Goal: Task Accomplishment & Management: Manage account settings

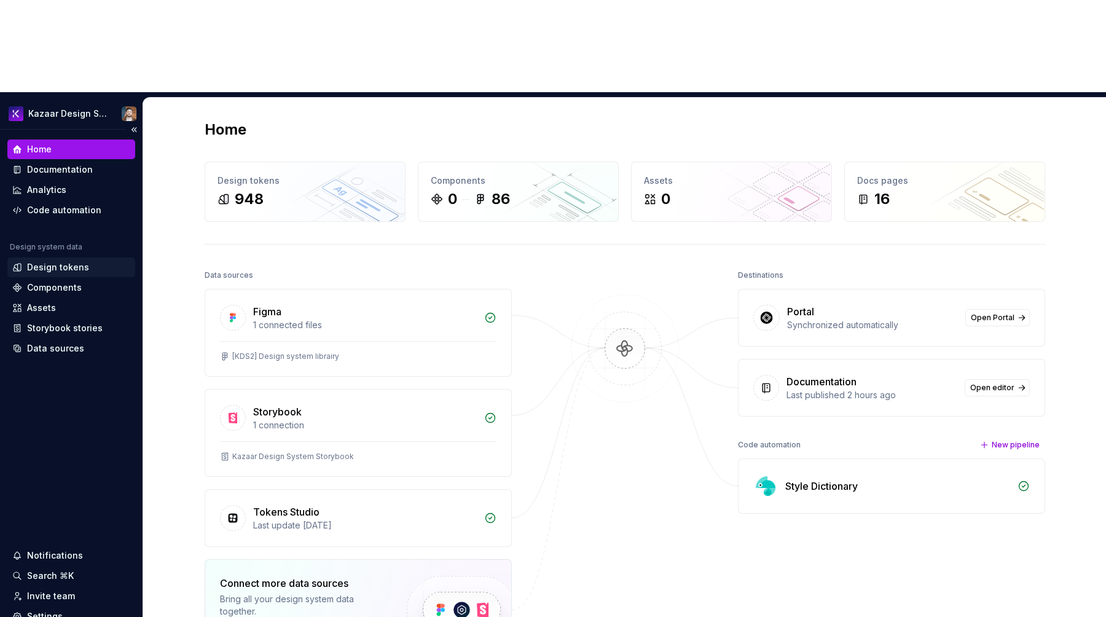
click at [63, 261] on div "Design tokens" at bounding box center [58, 267] width 62 height 12
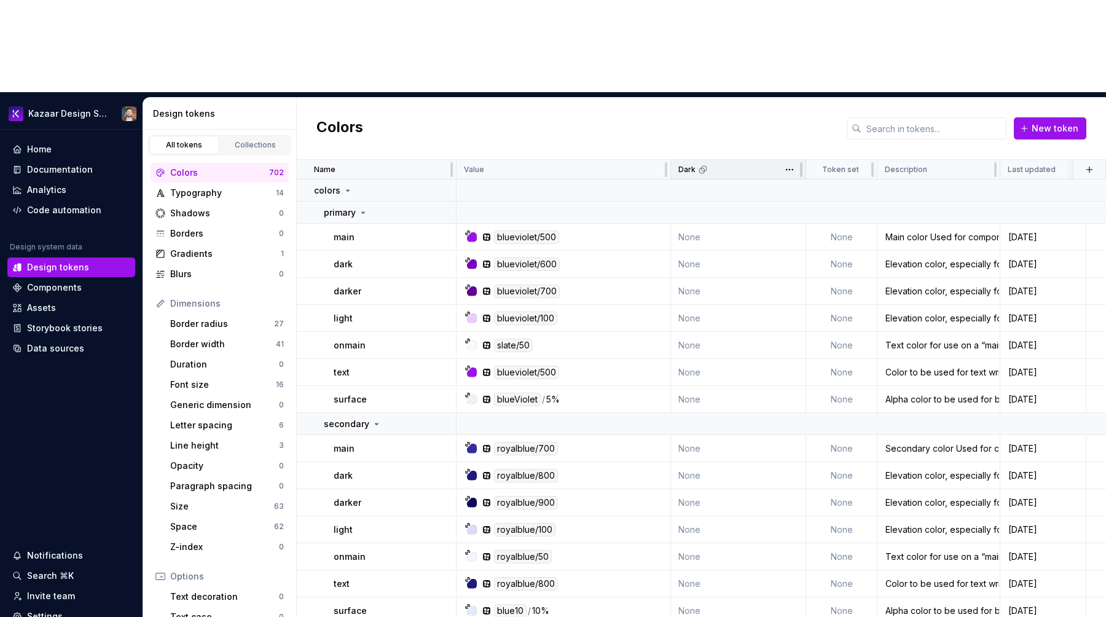
click at [715, 160] on div "Dark" at bounding box center [738, 170] width 135 height 20
click at [53, 342] on div "Data sources" at bounding box center [55, 348] width 57 height 12
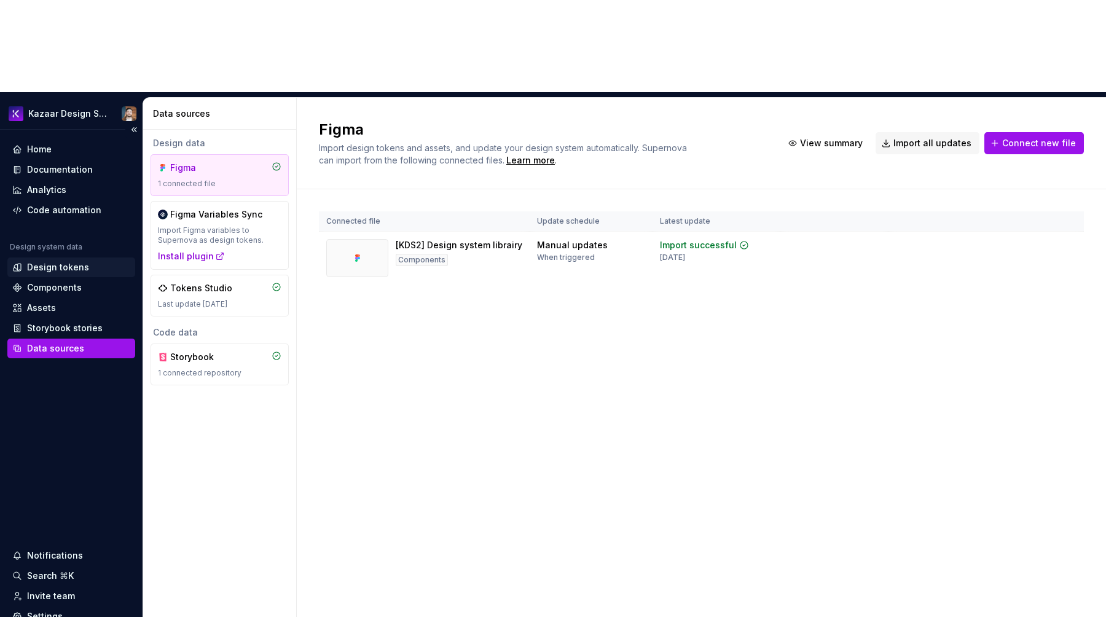
click at [45, 257] on div "Design tokens" at bounding box center [71, 267] width 128 height 20
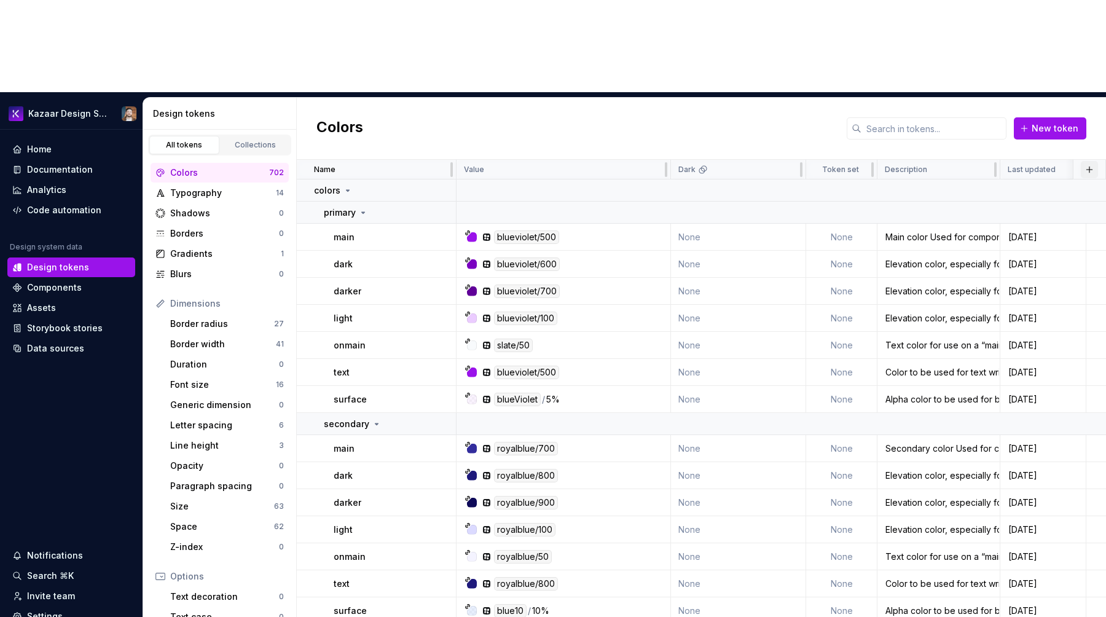
click at [1081, 161] on button "button" at bounding box center [1089, 169] width 17 height 17
click at [1025, 100] on div "New theme" at bounding box center [1025, 101] width 117 height 12
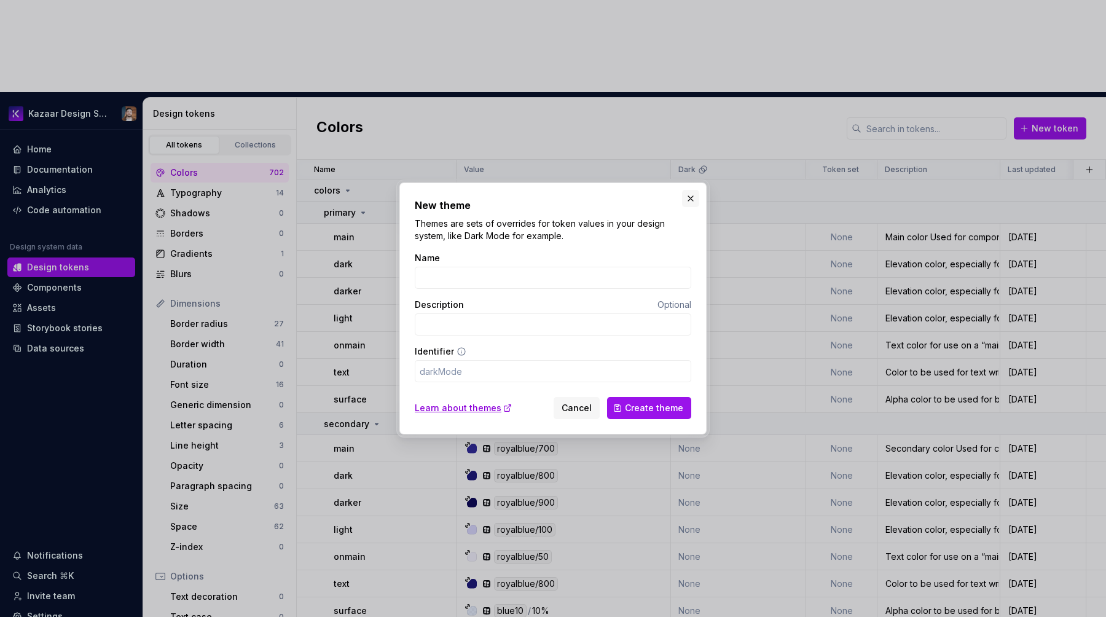
click at [682, 198] on button "button" at bounding box center [690, 198] width 17 height 17
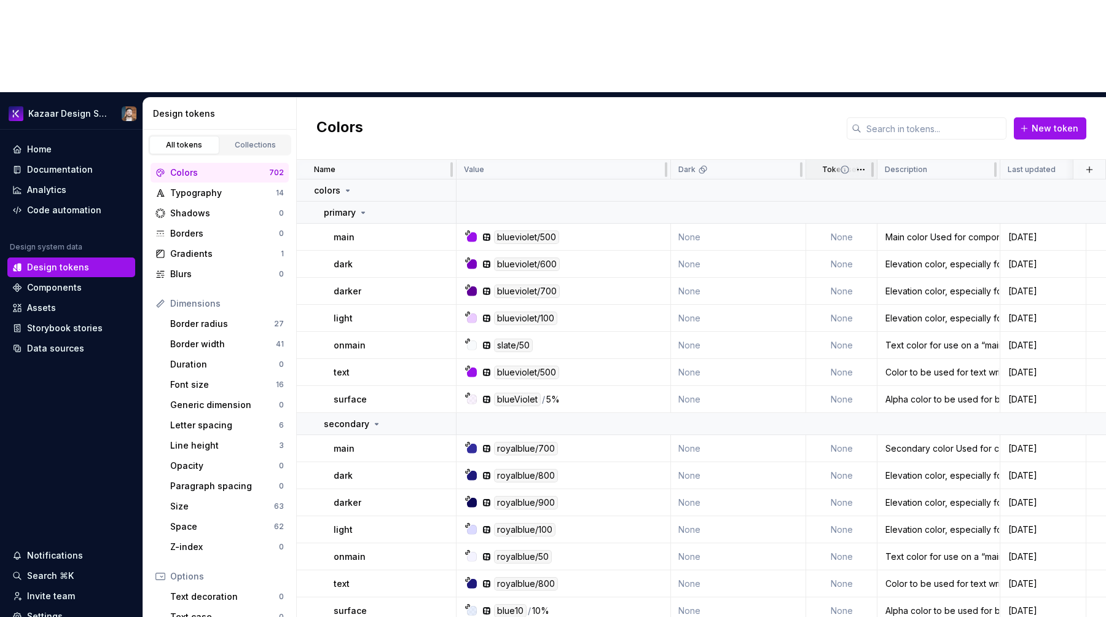
click at [811, 160] on div "Token set" at bounding box center [841, 170] width 71 height 20
click at [759, 165] on div "Dark" at bounding box center [738, 170] width 120 height 10
drag, startPoint x: 1016, startPoint y: 474, endPoint x: 1088, endPoint y: 616, distance: 158.9
click at [599, 98] on div "Colors New token" at bounding box center [701, 129] width 809 height 62
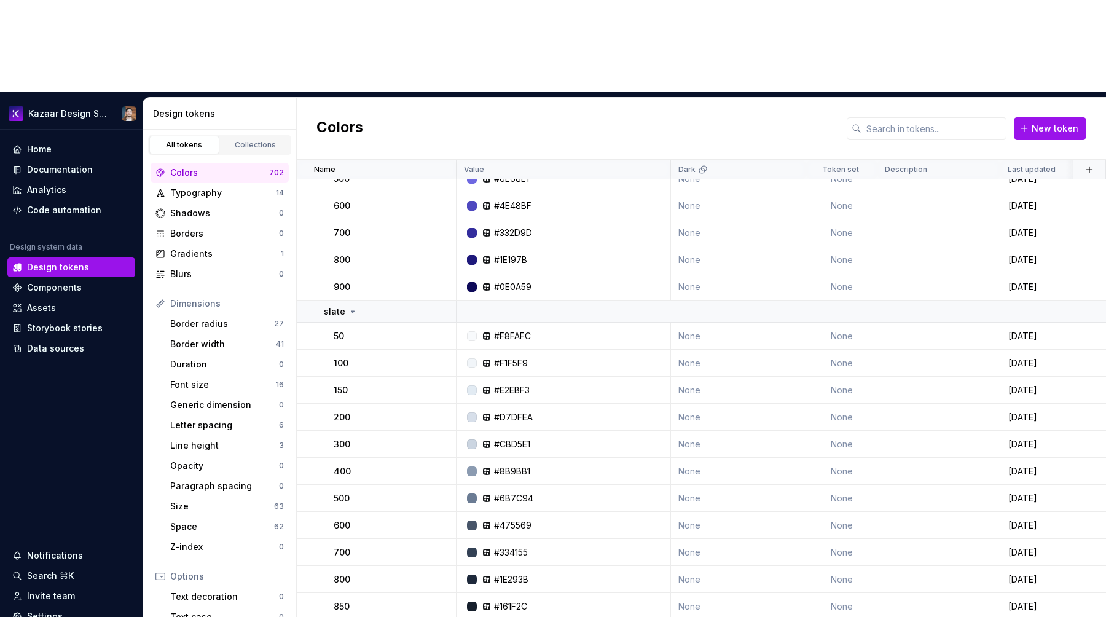
click at [216, 167] on div "Colors" at bounding box center [219, 173] width 99 height 12
click at [186, 187] on div "Typography" at bounding box center [223, 193] width 106 height 12
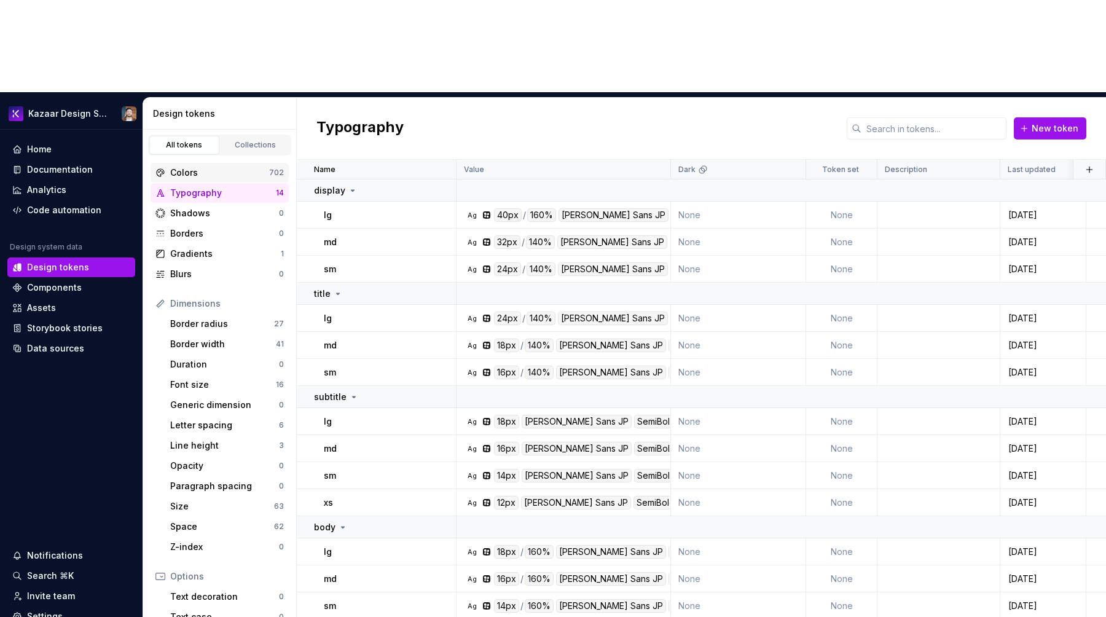
click at [198, 167] on div "Colors" at bounding box center [219, 173] width 99 height 12
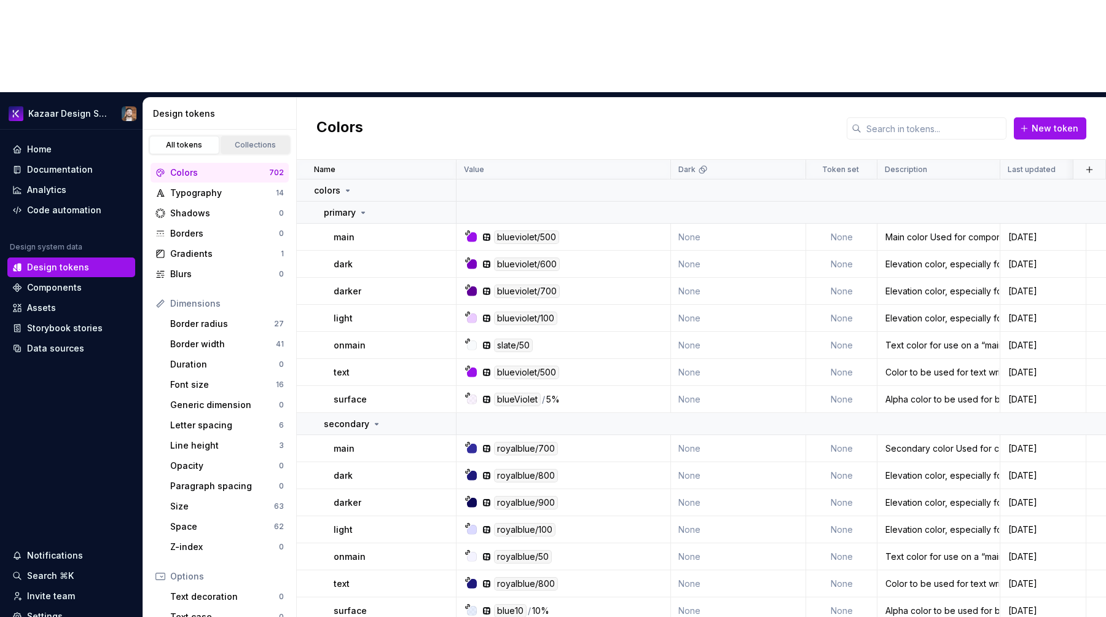
click at [235, 140] on div "Collections" at bounding box center [255, 145] width 61 height 10
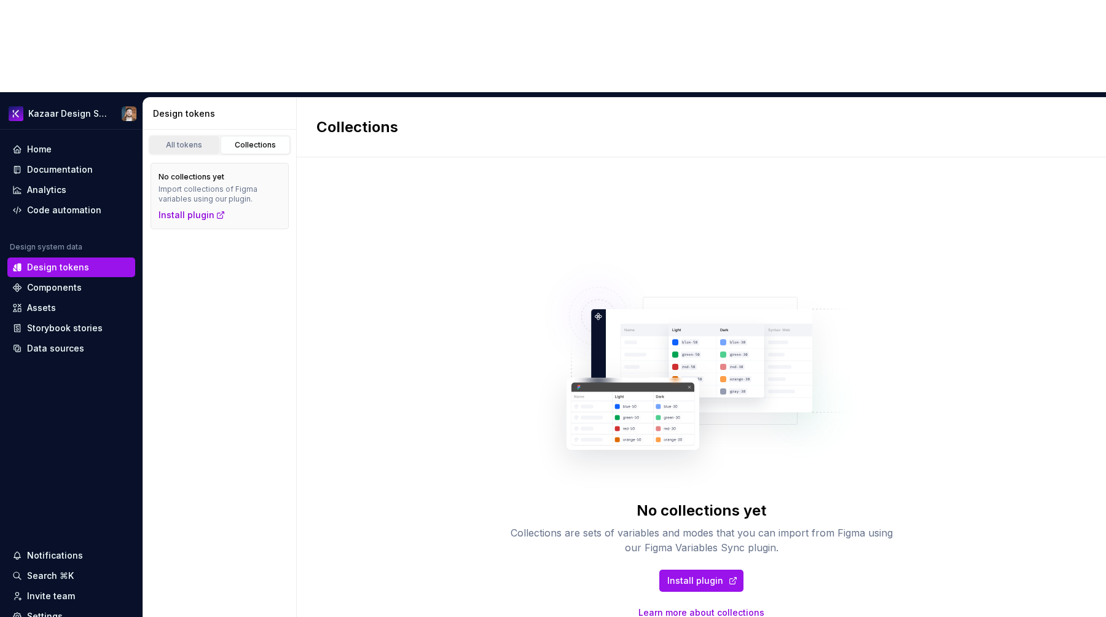
click at [197, 136] on link "All tokens" at bounding box center [184, 145] width 70 height 18
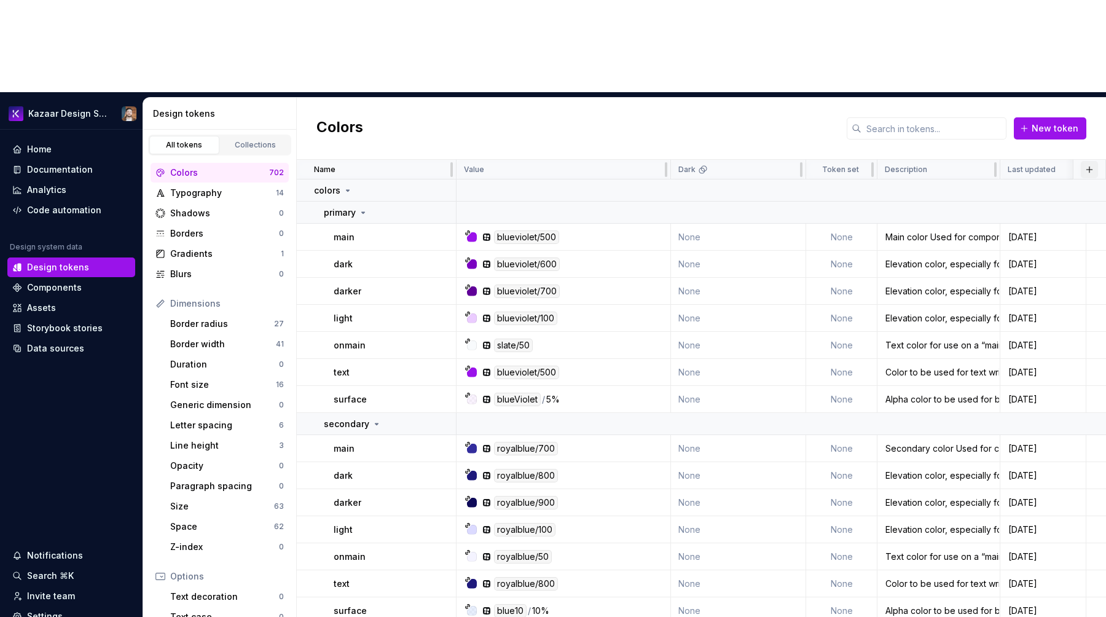
click at [1083, 161] on button "button" at bounding box center [1089, 169] width 17 height 17
click at [1029, 125] on div "New custom property" at bounding box center [1013, 126] width 92 height 12
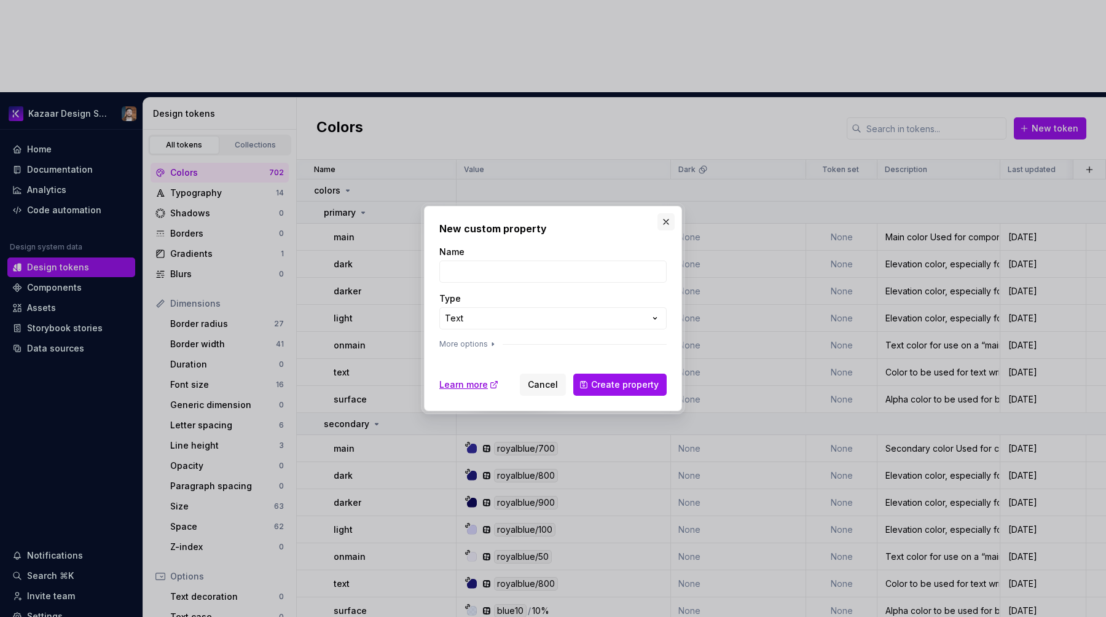
click at [664, 221] on button "button" at bounding box center [666, 221] width 17 height 17
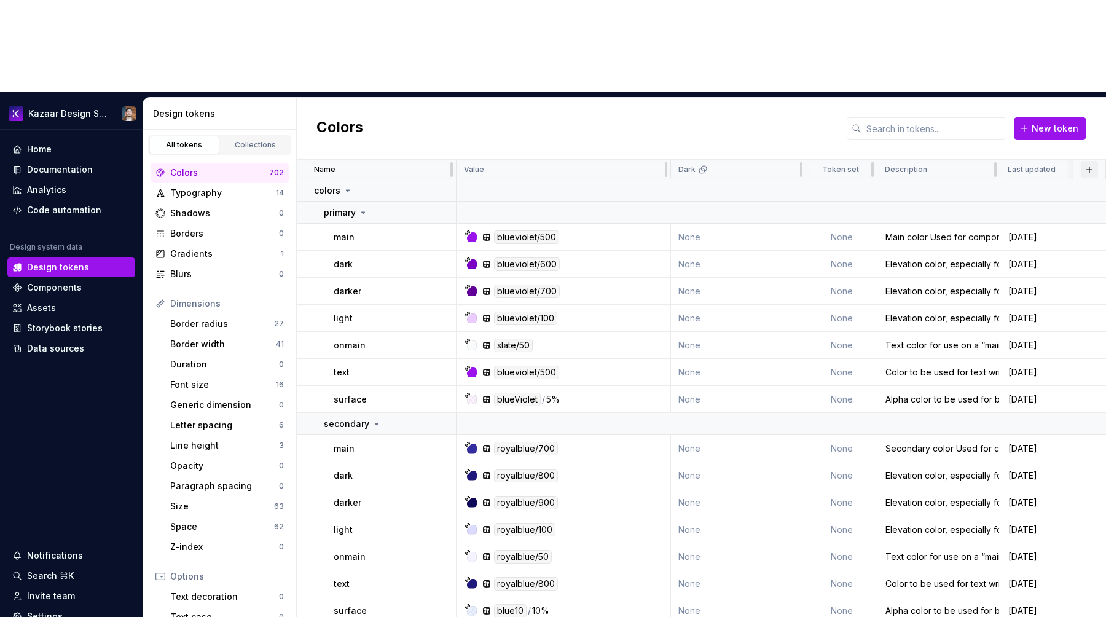
click at [1081, 161] on button "button" at bounding box center [1089, 169] width 17 height 17
click at [1012, 103] on div "New theme" at bounding box center [991, 101] width 49 height 12
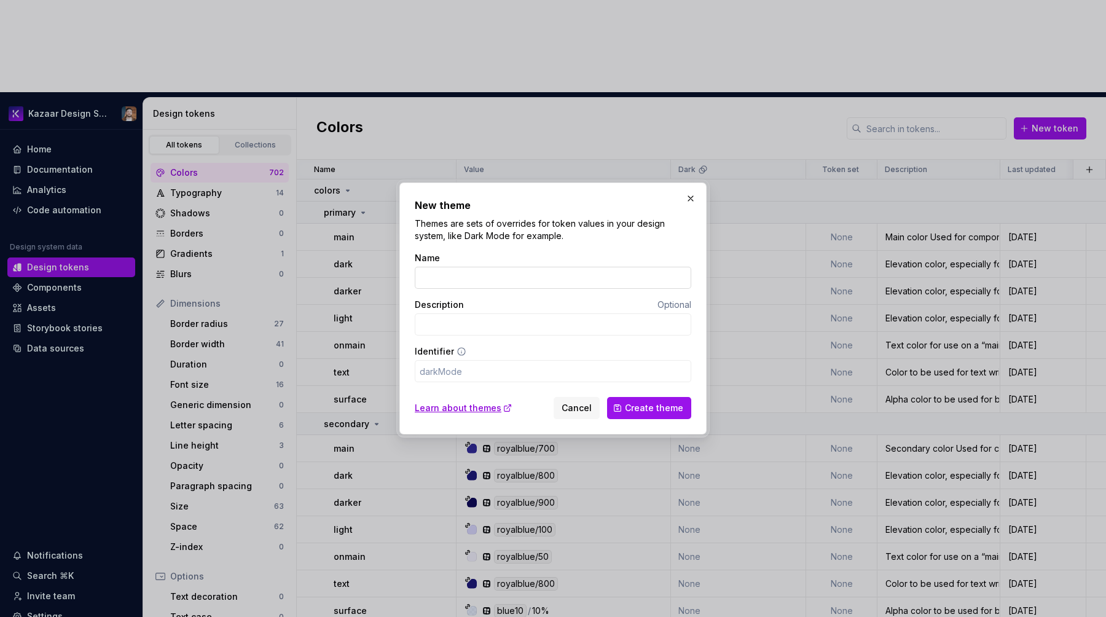
type input "L"
type input "l"
type input "Li"
type input "li"
type input "Lig"
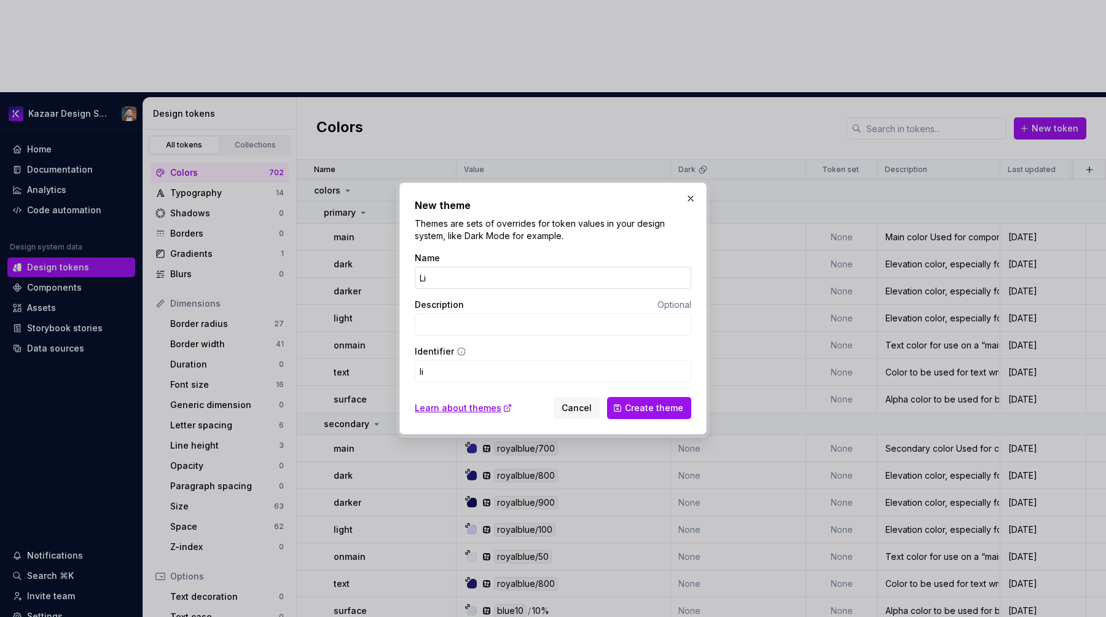
type input "lig"
type input "Ligh"
type input "ligh"
type input "Light"
type input "light"
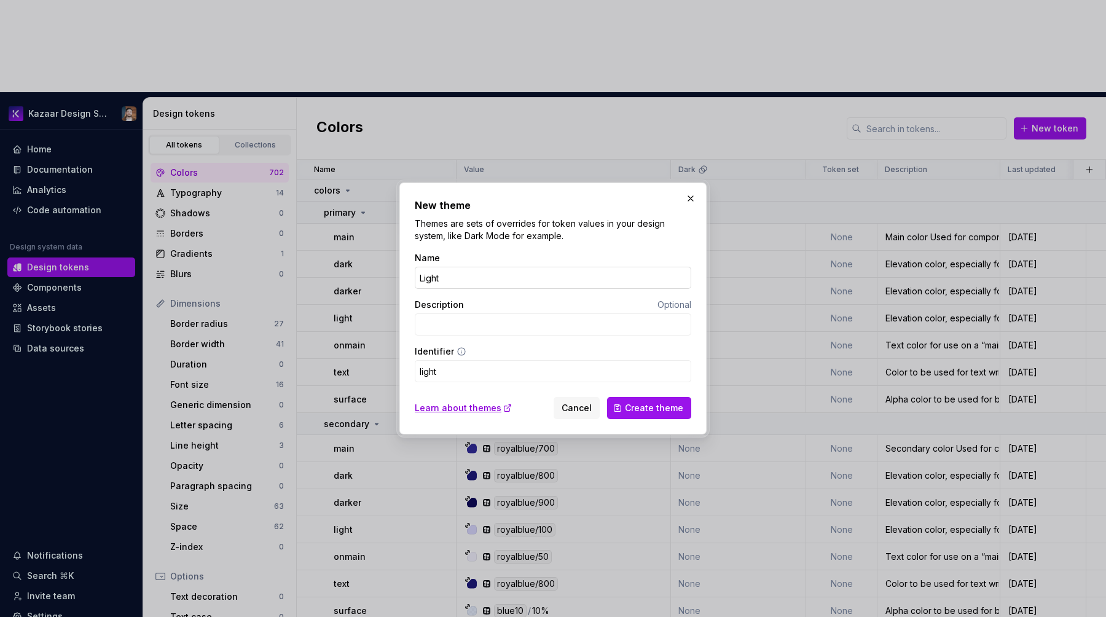
type input "LightT"
type input "lightt"
type input "LightTe"
type input "lightte"
type input "LightTes"
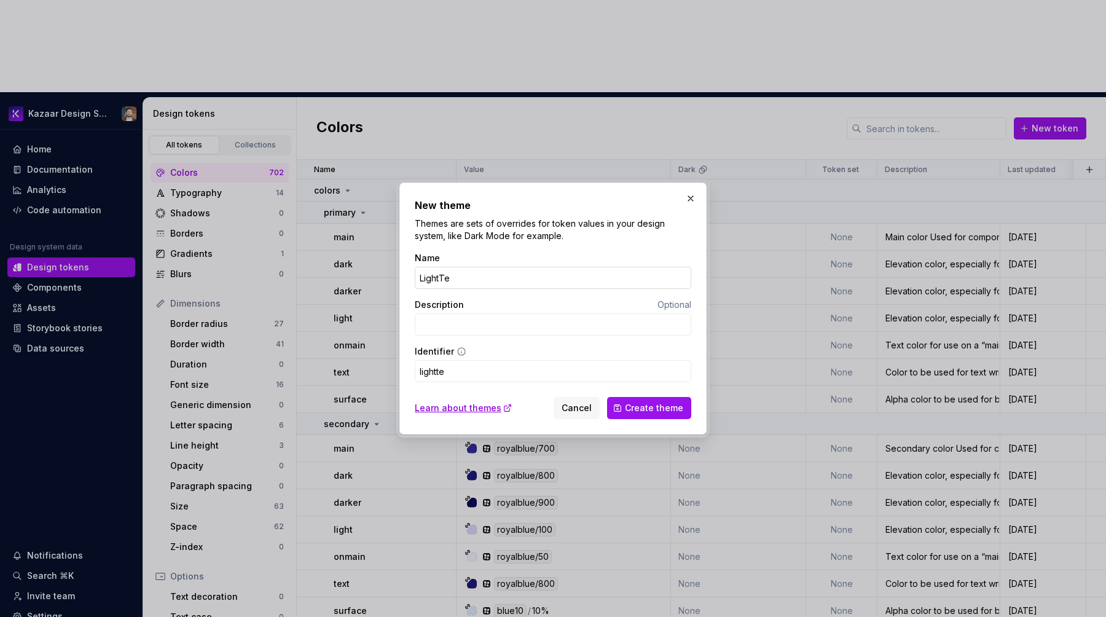
type input "lighttes"
type input "LightTest"
type input "lighttest"
type input "LightTest"
click at [672, 411] on span "Create theme" at bounding box center [654, 408] width 58 height 12
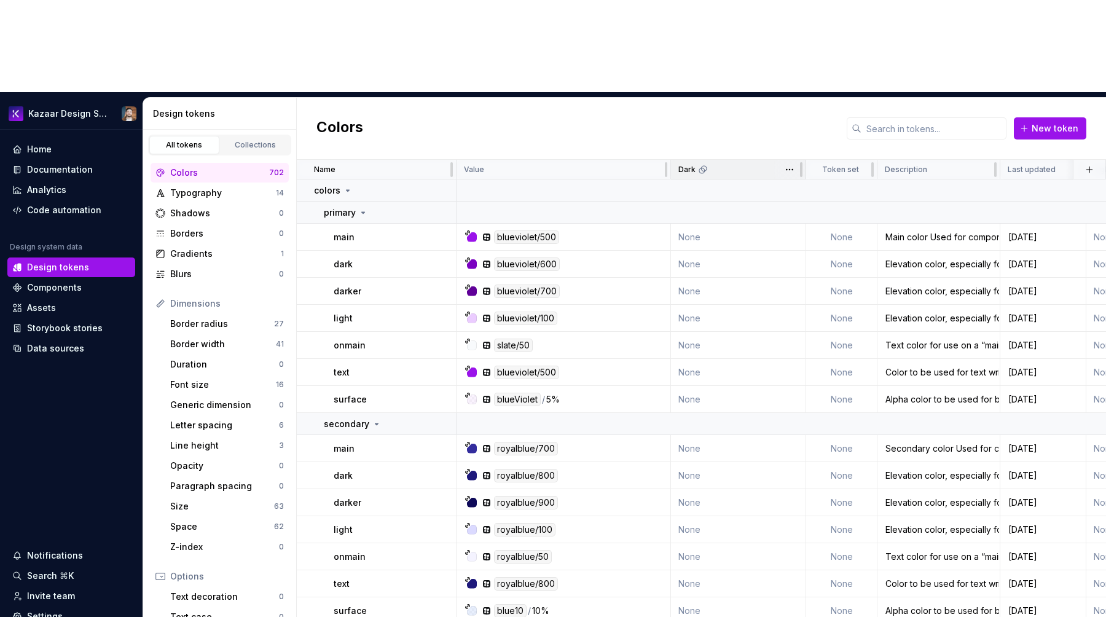
click at [716, 160] on div "Dark" at bounding box center [738, 170] width 135 height 20
click at [717, 165] on div "Dark" at bounding box center [738, 170] width 120 height 10
click at [784, 78] on html "Kazaar Design System Home Documentation Analytics Code automation Design system…" at bounding box center [553, 308] width 1106 height 617
click at [802, 95] on div "Edit theme" at bounding box center [836, 102] width 104 height 20
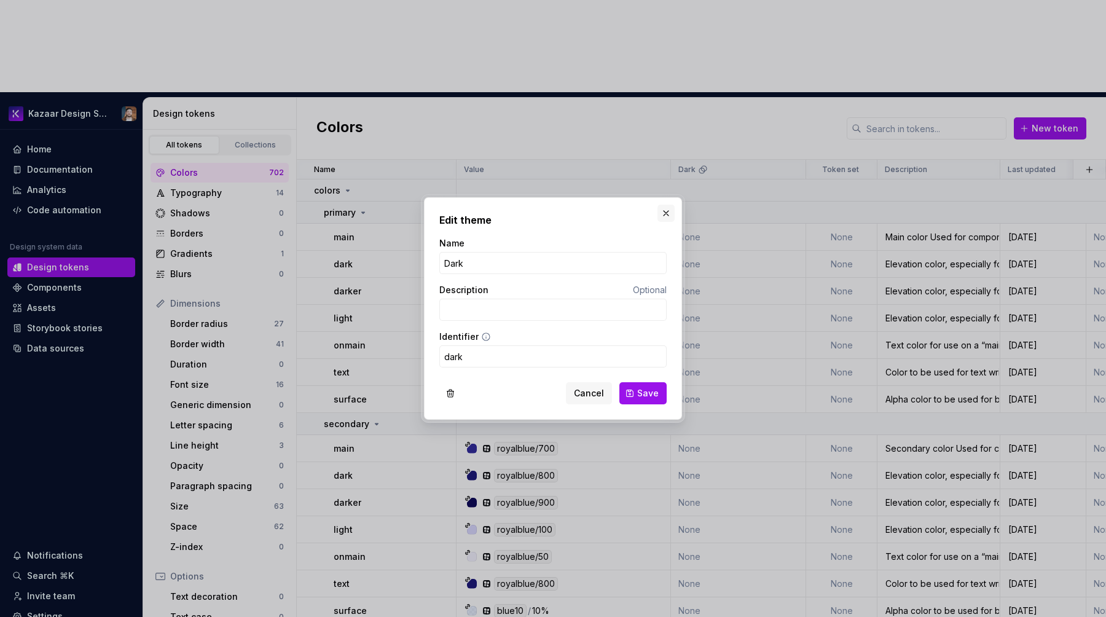
click at [669, 211] on button "button" at bounding box center [666, 213] width 17 height 17
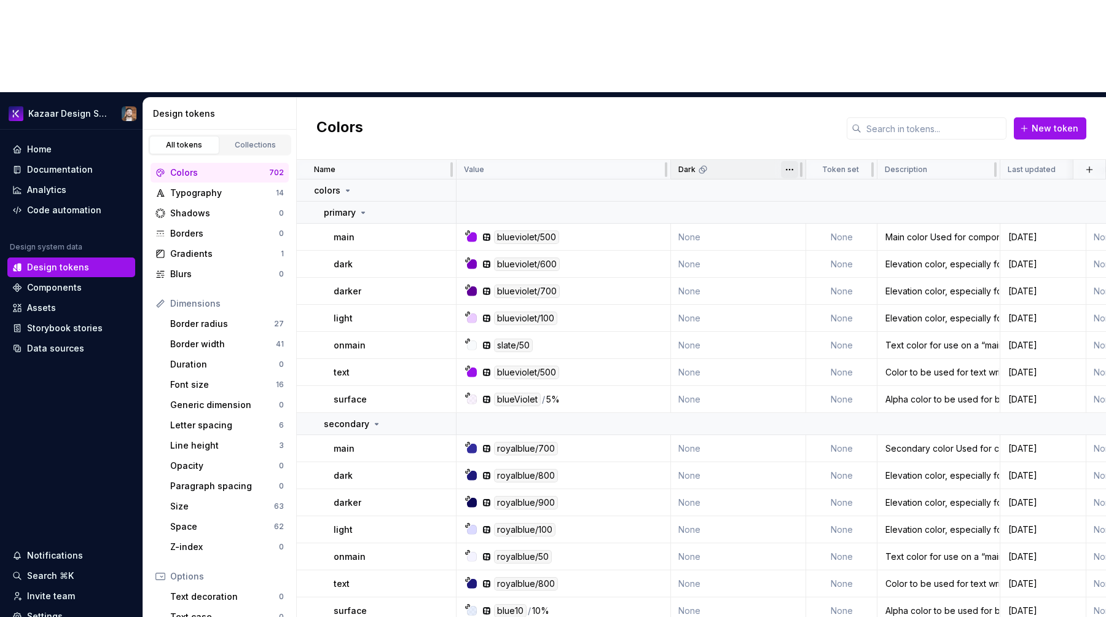
click at [786, 80] on html "Kazaar Design System Home Documentation Analytics Code automation Design system…" at bounding box center [553, 308] width 1106 height 617
click at [742, 62] on html "Kazaar Design System Home Documentation Analytics Code automation Design system…" at bounding box center [553, 308] width 1106 height 617
click at [828, 165] on p "Token set" at bounding box center [840, 170] width 37 height 10
click at [863, 82] on html "Kazaar Design System Home Documentation Analytics Code automation Design system…" at bounding box center [553, 308] width 1106 height 617
click at [878, 98] on span "Edit property" at bounding box center [915, 101] width 80 height 12
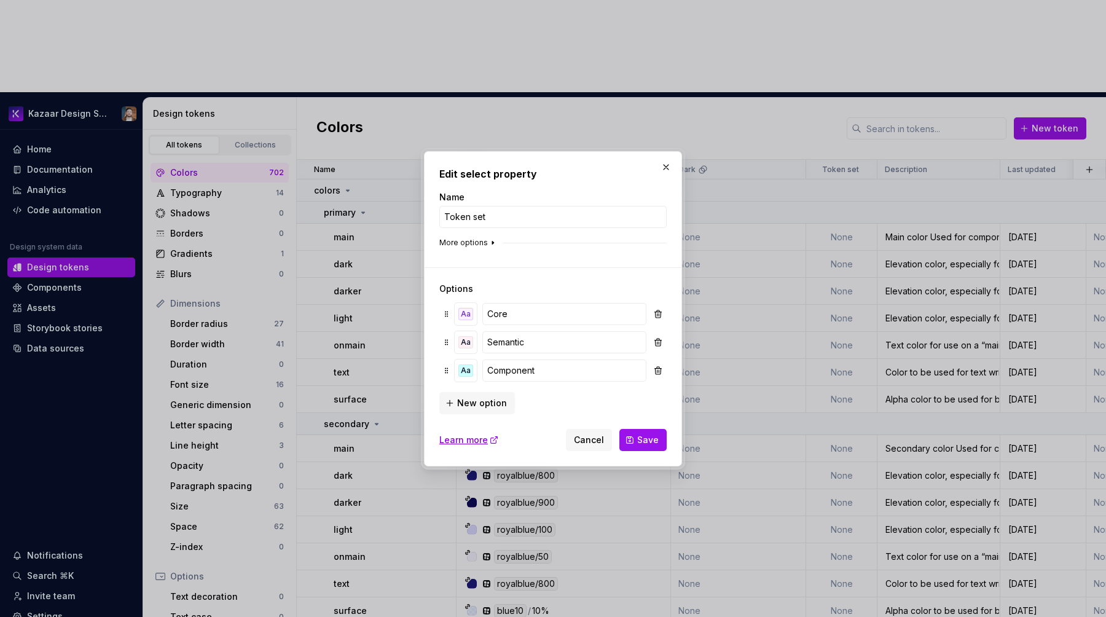
click at [478, 240] on button "More options" at bounding box center [468, 243] width 58 height 10
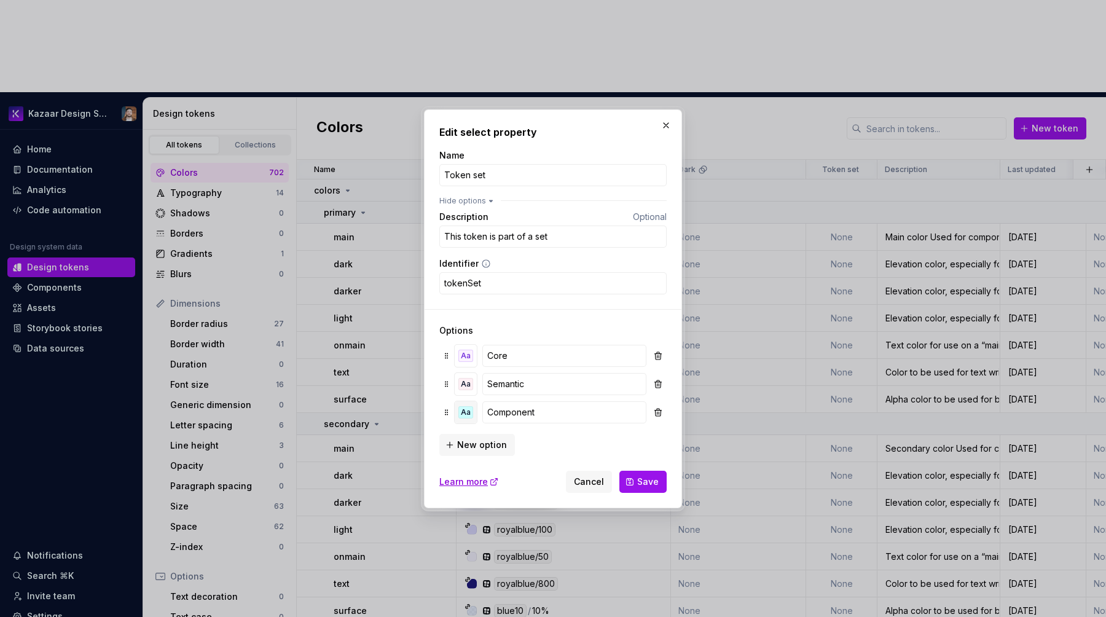
click at [466, 410] on div "Aa" at bounding box center [465, 412] width 15 height 12
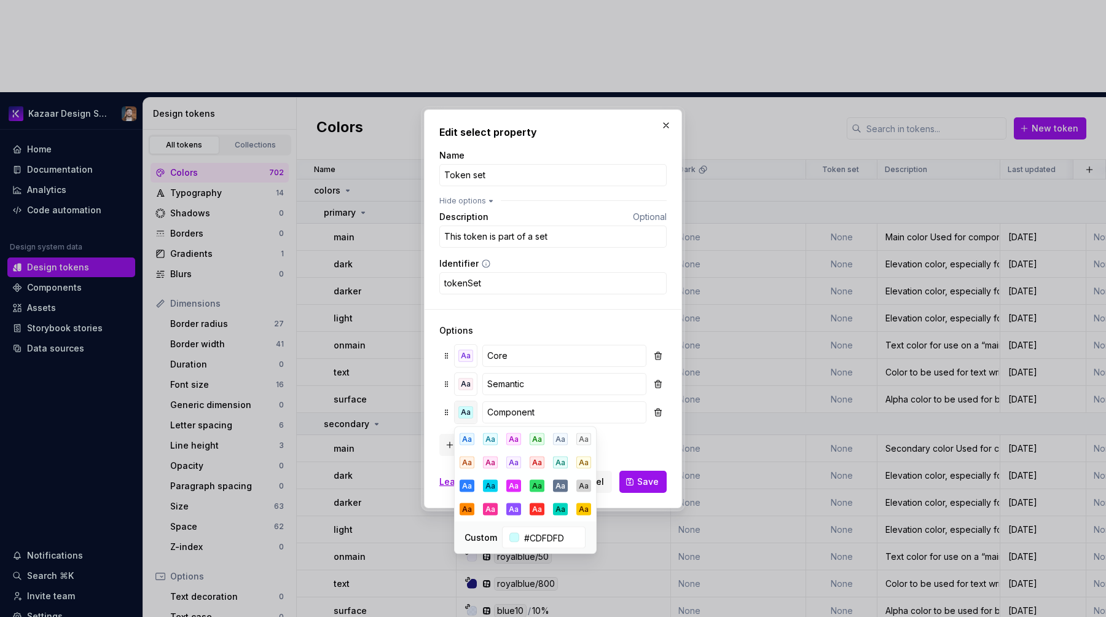
click at [466, 410] on div "Aa" at bounding box center [465, 412] width 15 height 12
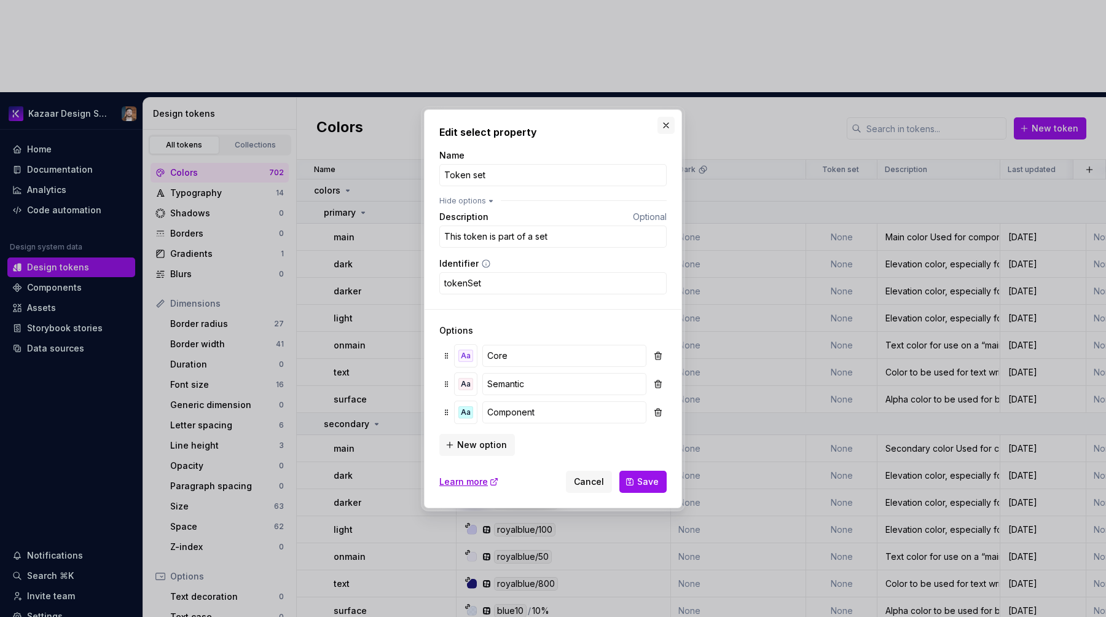
click at [666, 123] on button "button" at bounding box center [666, 125] width 17 height 17
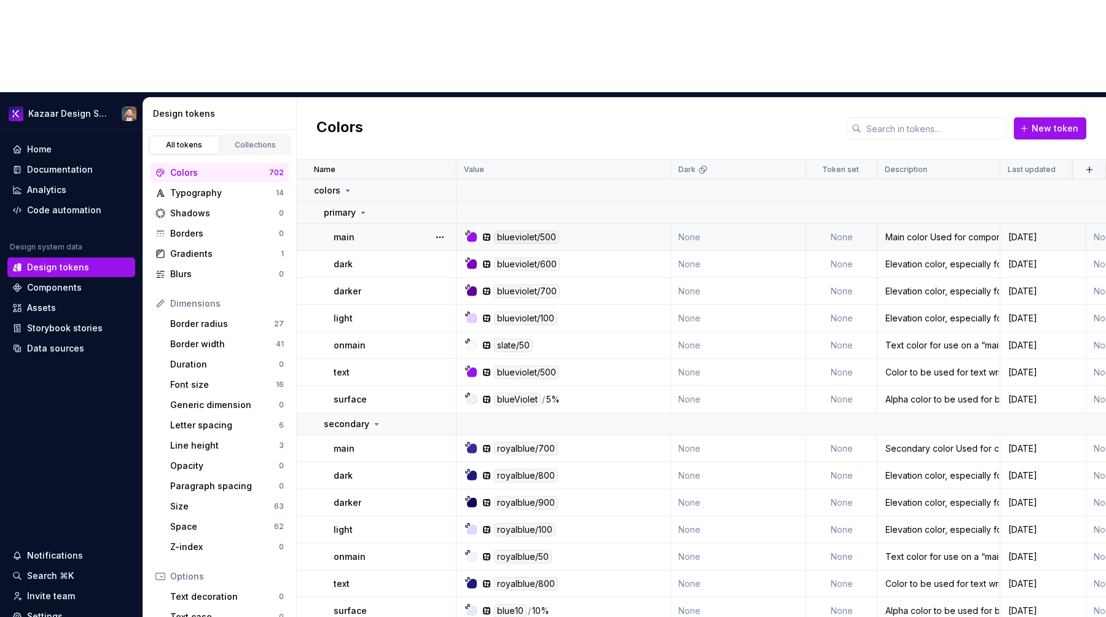
click at [831, 224] on td "None" at bounding box center [841, 237] width 71 height 27
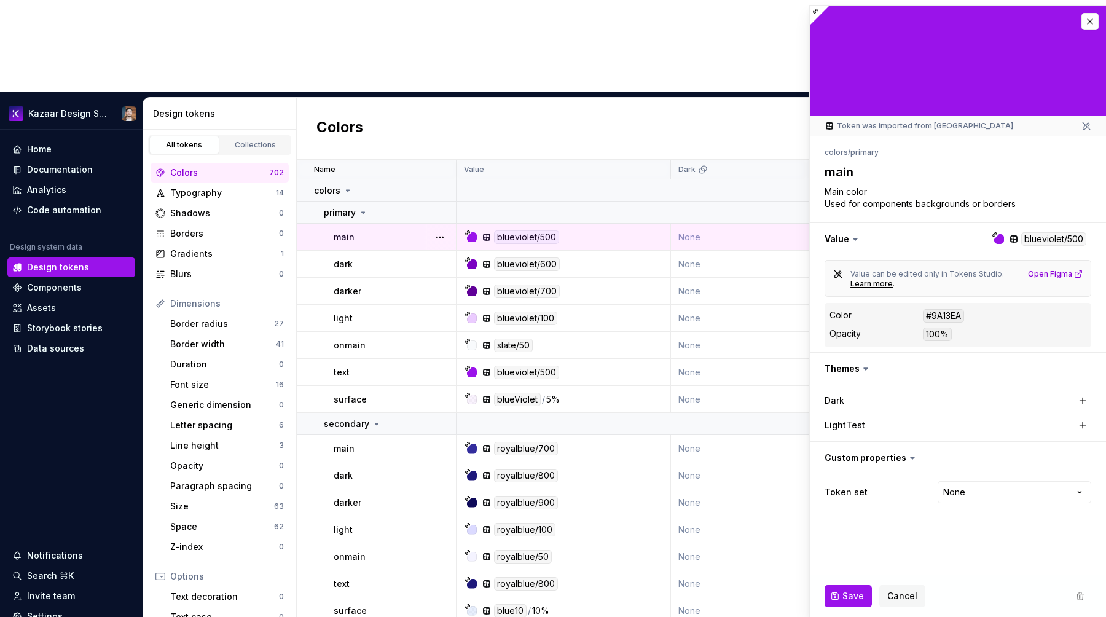
click at [930, 397] on div "Dark" at bounding box center [886, 401] width 123 height 12
click at [965, 493] on html "Kazaar Design System Home Documentation Analytics Code automation Design system…" at bounding box center [553, 308] width 1106 height 617
click at [861, 524] on html "Kazaar Design System Home Documentation Analytics Code automation Design system…" at bounding box center [553, 308] width 1106 height 617
click at [1091, 24] on button "button" at bounding box center [1090, 21] width 17 height 17
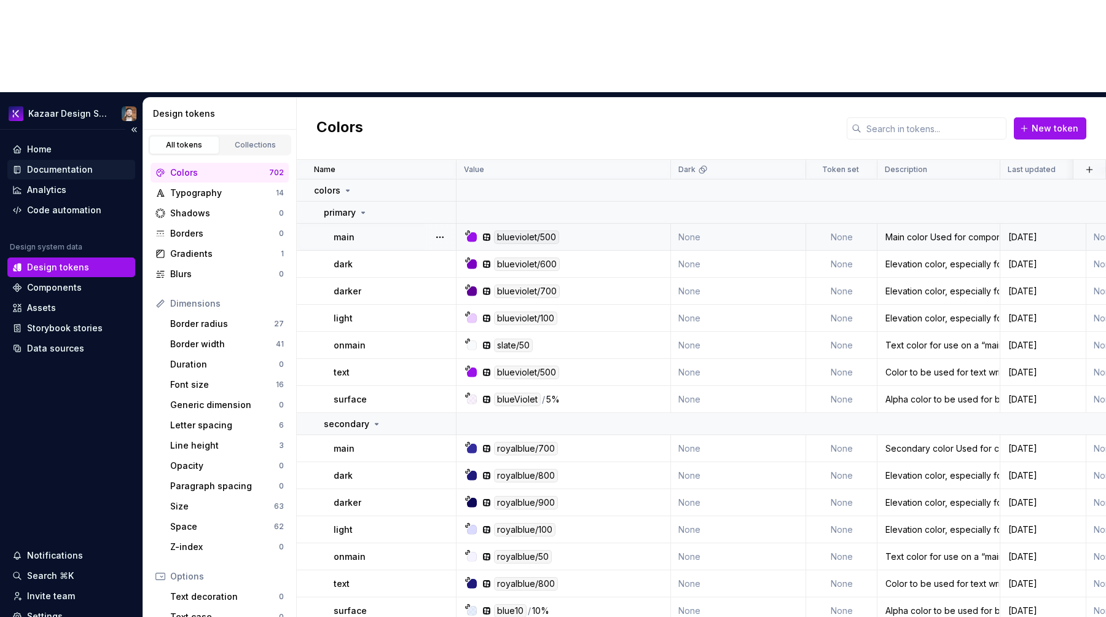
click at [30, 163] on div "Documentation" at bounding box center [60, 169] width 66 height 12
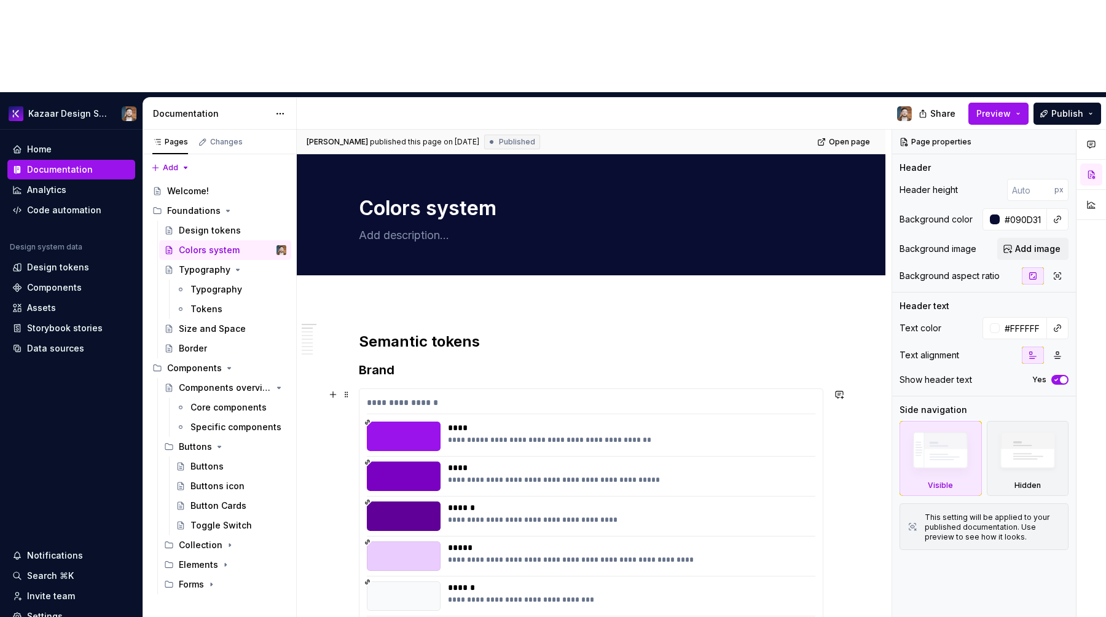
click at [503, 396] on div "**********" at bounding box center [591, 405] width 449 height 18
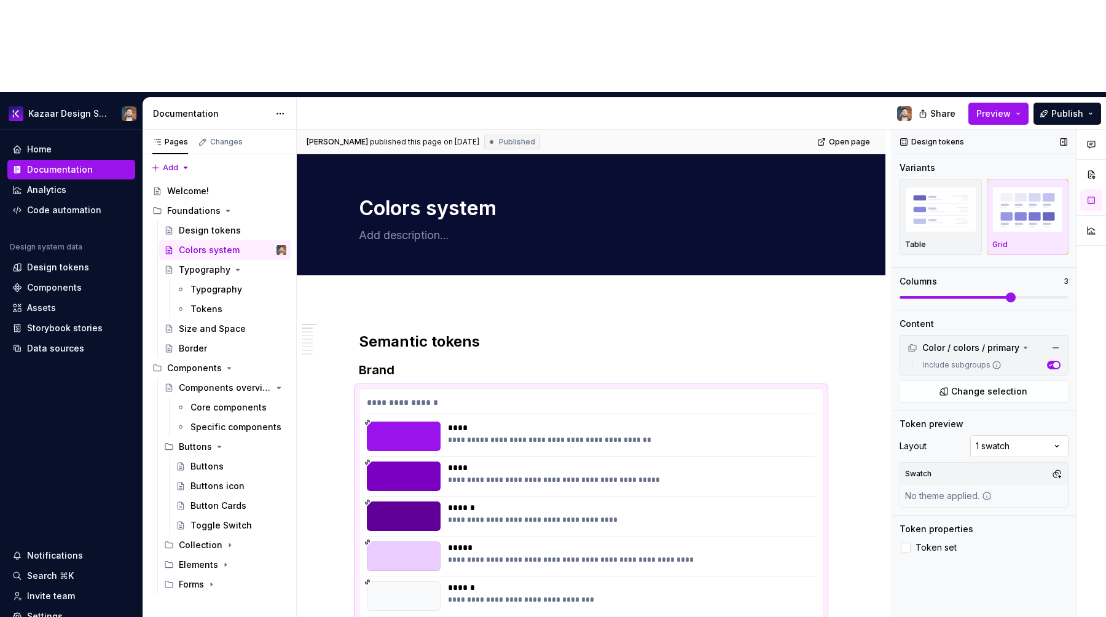
click at [986, 353] on div "Comments Open comments No comments yet Select ‘Comment’ from the block context …" at bounding box center [999, 420] width 214 height 580
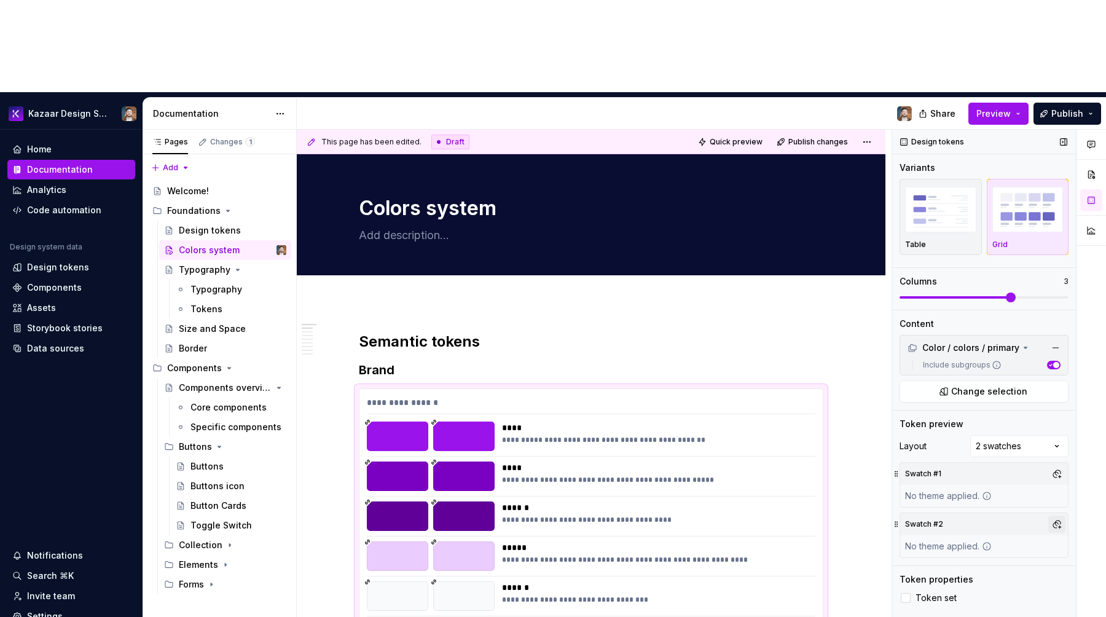
click at [1053, 516] on button "button" at bounding box center [1056, 524] width 17 height 17
click at [969, 526] on div "Comments Open comments No comments yet Select ‘Comment’ from the block context …" at bounding box center [999, 420] width 214 height 580
click at [1051, 358] on div "Comments Open comments No comments yet Select ‘Comment’ from the block context …" at bounding box center [999, 420] width 214 height 580
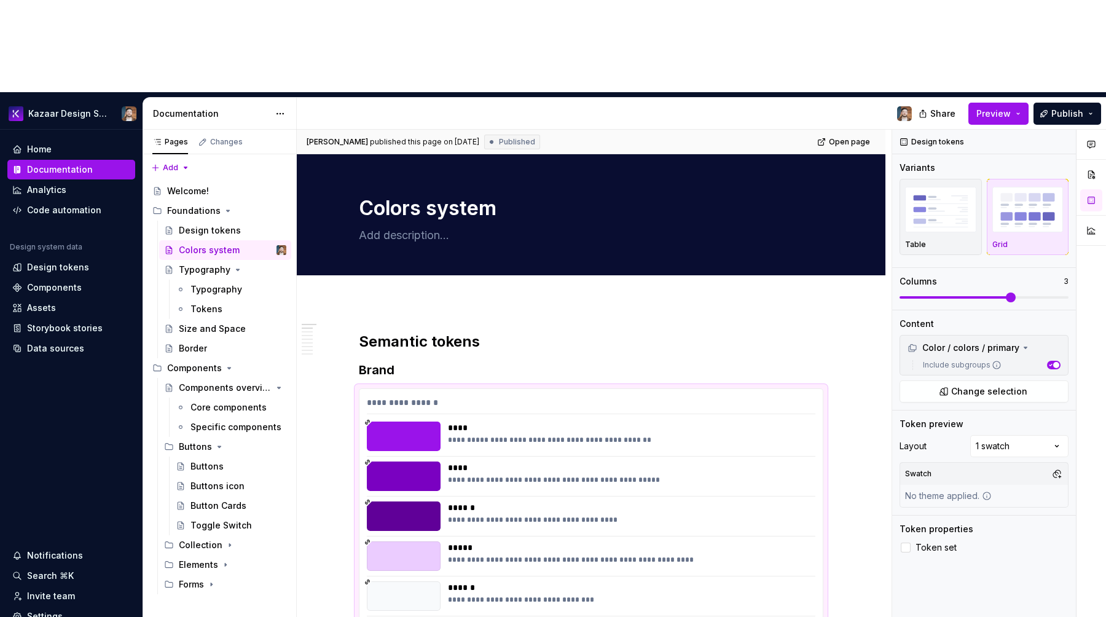
click at [995, 98] on div "Share Preview Publish" at bounding box center [1014, 113] width 184 height 31
click at [993, 108] on span "Preview" at bounding box center [994, 114] width 34 height 12
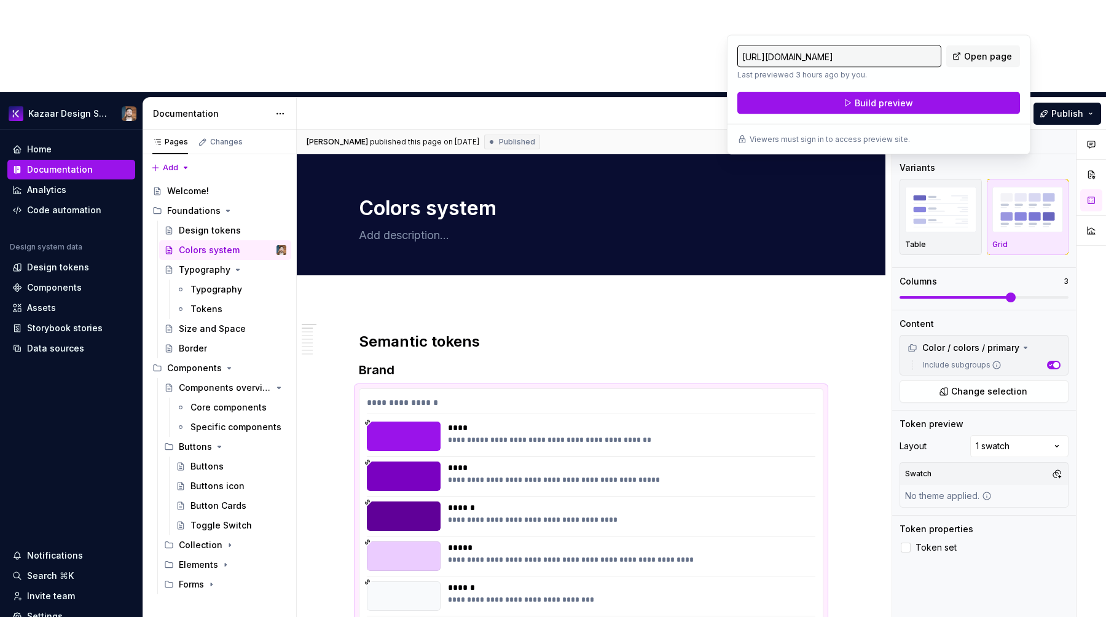
click at [989, 108] on span "Preview" at bounding box center [994, 114] width 34 height 12
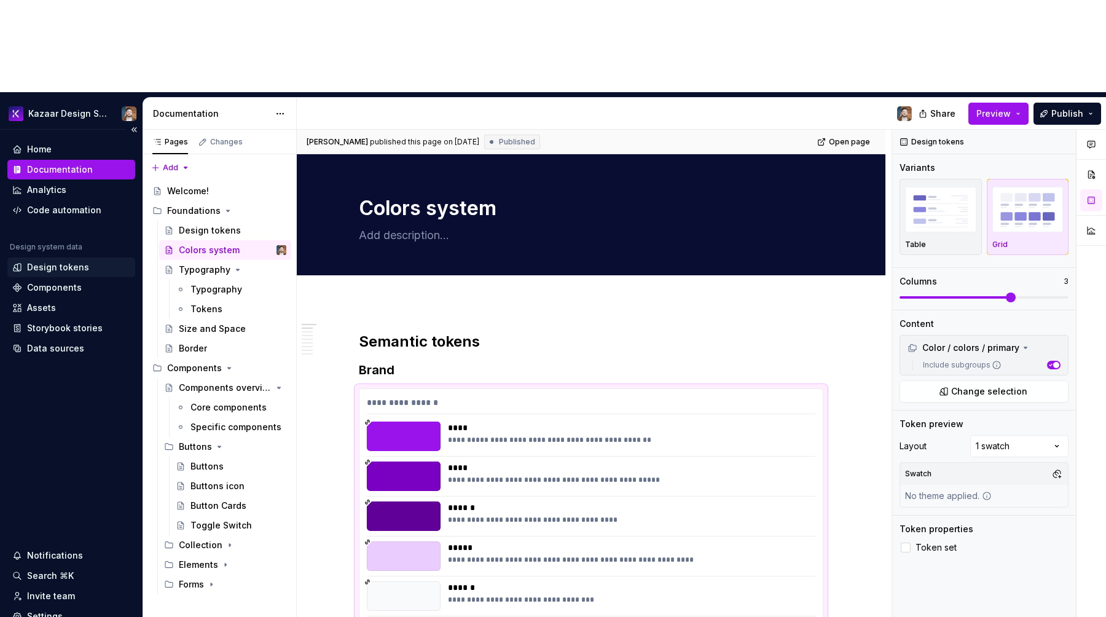
click at [71, 261] on div "Design tokens" at bounding box center [58, 267] width 62 height 12
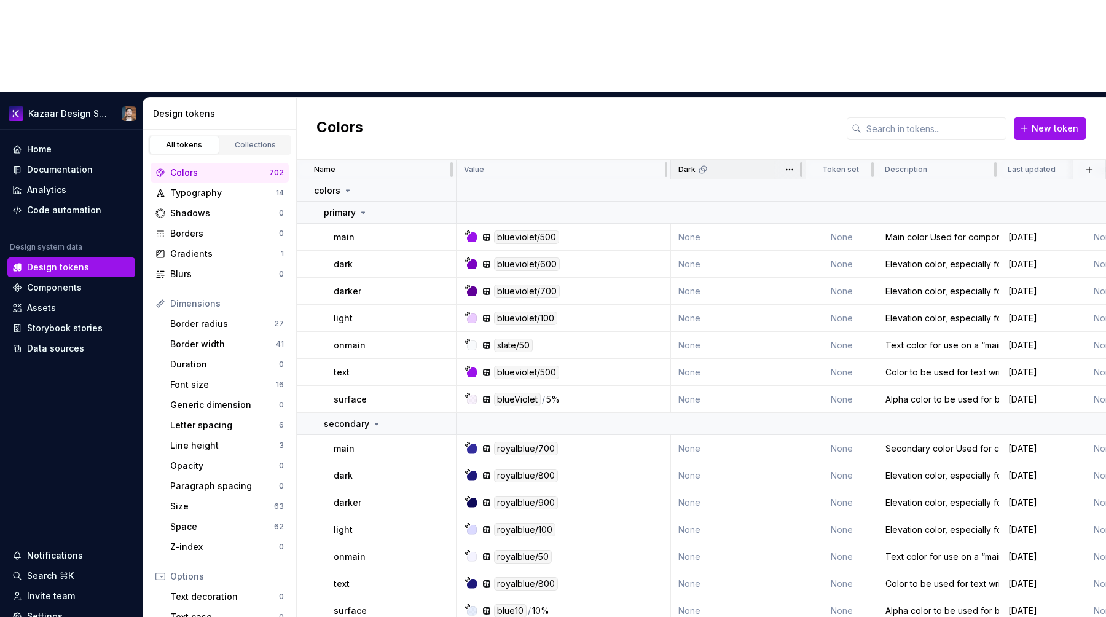
click at [726, 165] on div "Dark" at bounding box center [738, 170] width 120 height 10
click at [786, 79] on html "Kazaar Design System Home Documentation Analytics Code automation Design system…" at bounding box center [553, 308] width 1106 height 617
click at [806, 95] on span "Edit theme" at bounding box center [844, 101] width 80 height 12
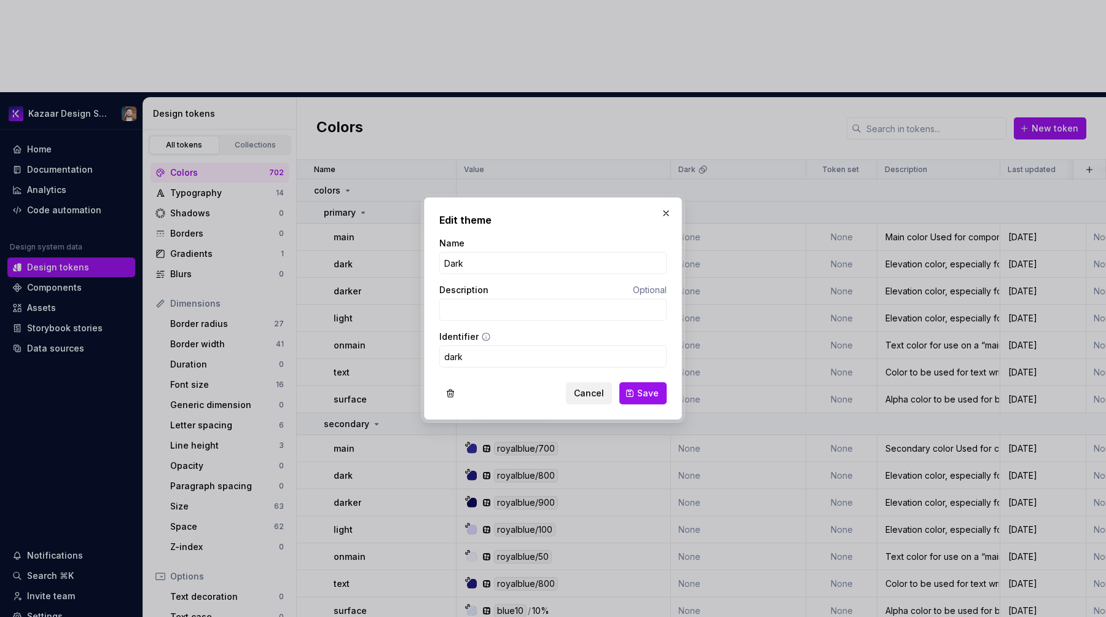
click at [573, 387] on button "Cancel" at bounding box center [589, 393] width 46 height 22
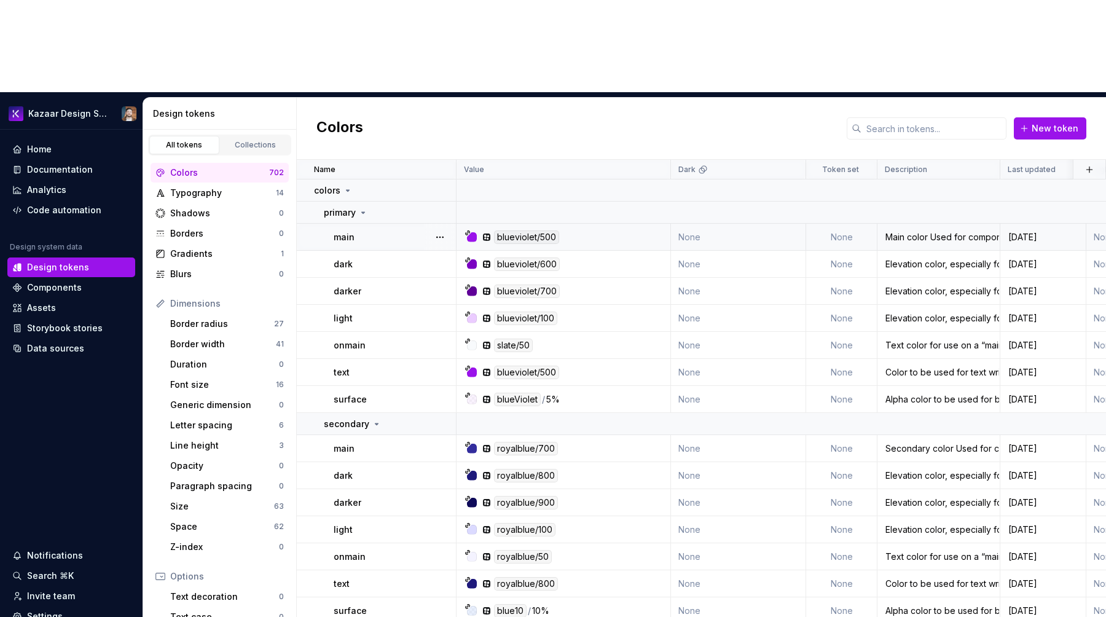
click at [715, 224] on td "None" at bounding box center [738, 237] width 135 height 27
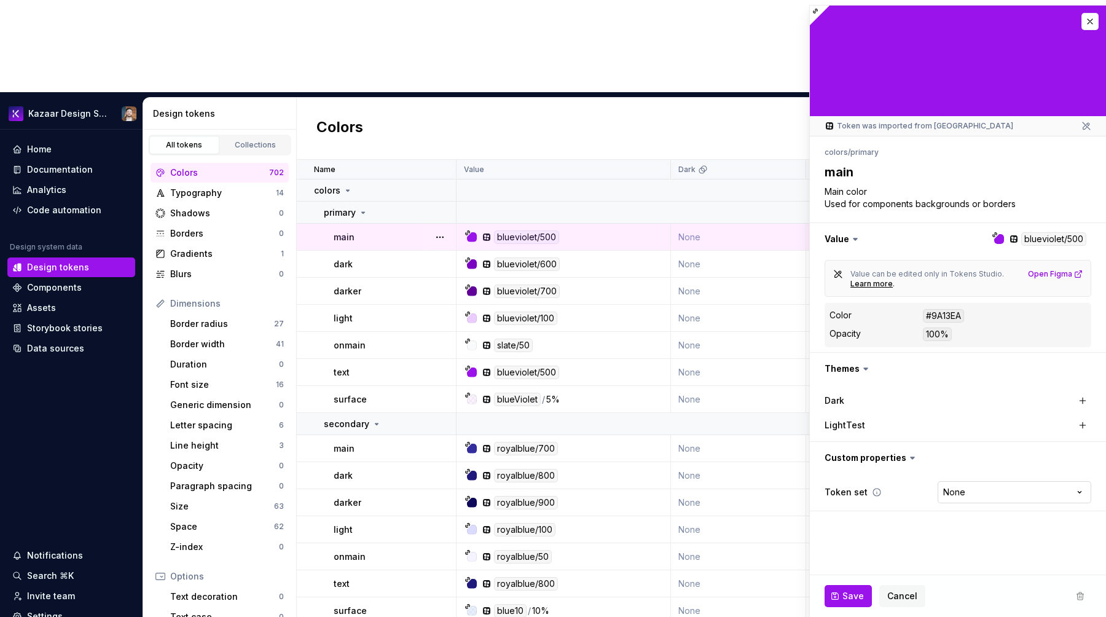
click at [965, 497] on html "Kazaar Design System Home Documentation Analytics Code automation Design system…" at bounding box center [553, 308] width 1106 height 617
click at [972, 457] on html "Kazaar Design System Home Documentation Analytics Code automation Design system…" at bounding box center [553, 308] width 1106 height 617
click at [948, 398] on div "Dark" at bounding box center [958, 400] width 267 height 17
click at [827, 401] on label "Dark" at bounding box center [835, 401] width 20 height 12
click at [839, 425] on label "LightTest" at bounding box center [845, 425] width 41 height 12
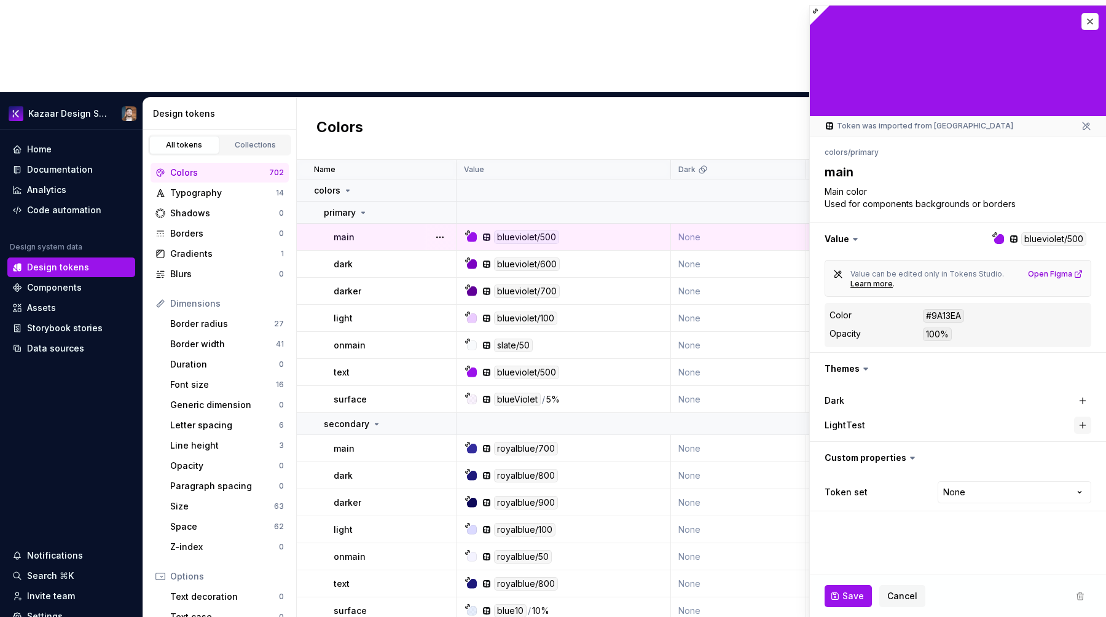
click at [1079, 428] on button "button" at bounding box center [1082, 425] width 17 height 17
click at [931, 431] on button "button" at bounding box center [937, 425] width 22 height 22
click at [1085, 18] on button "button" at bounding box center [1090, 21] width 17 height 17
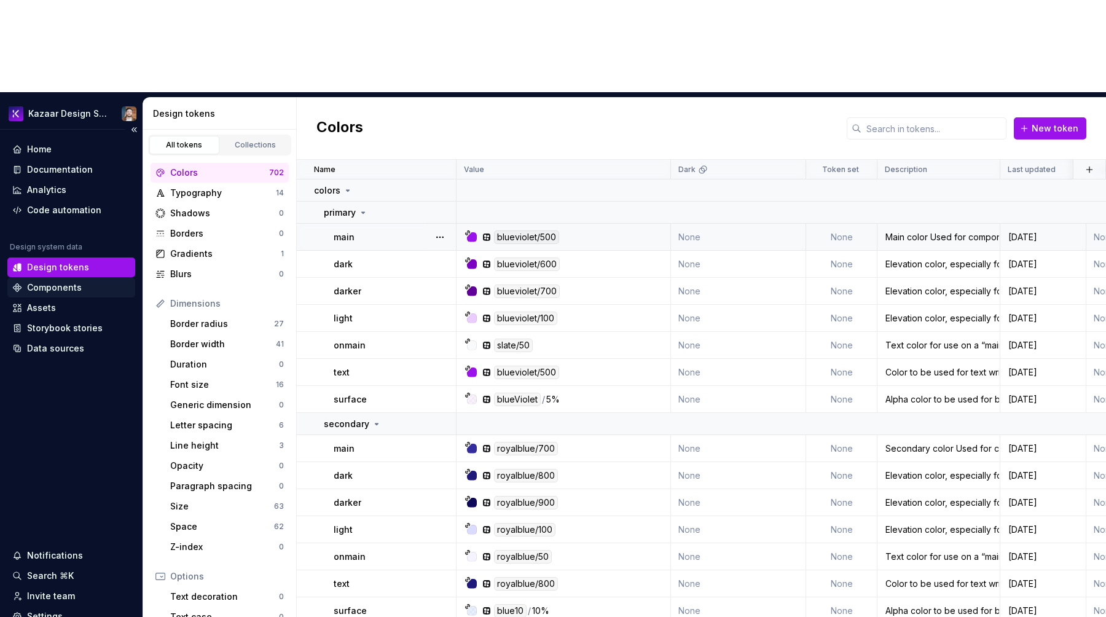
click at [38, 281] on div "Components" at bounding box center [54, 287] width 55 height 12
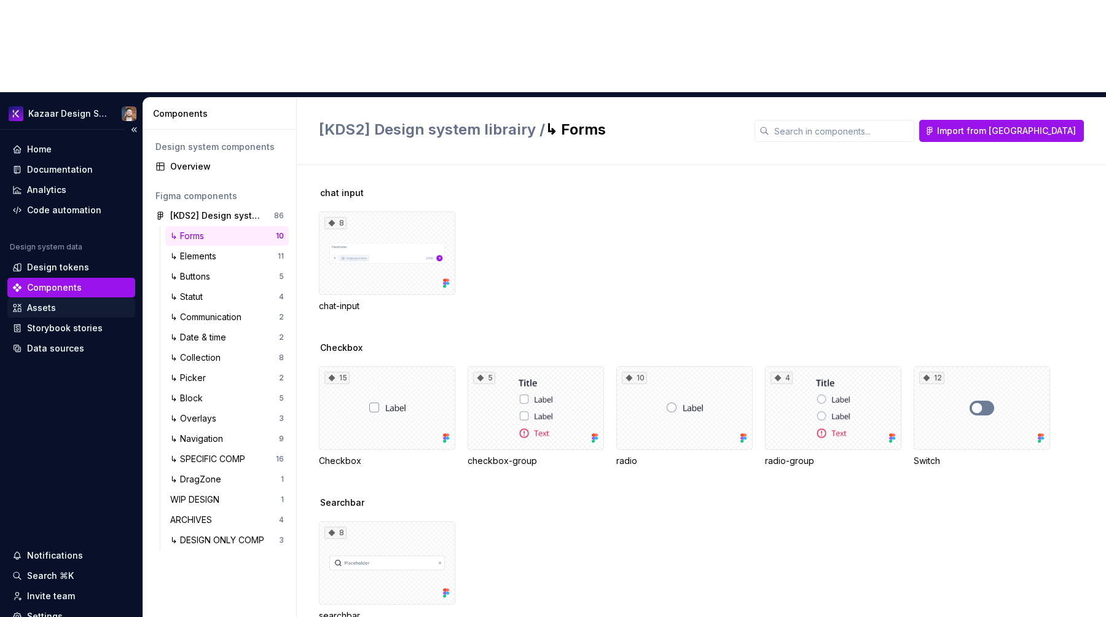
click at [45, 302] on div "Assets" at bounding box center [41, 308] width 29 height 12
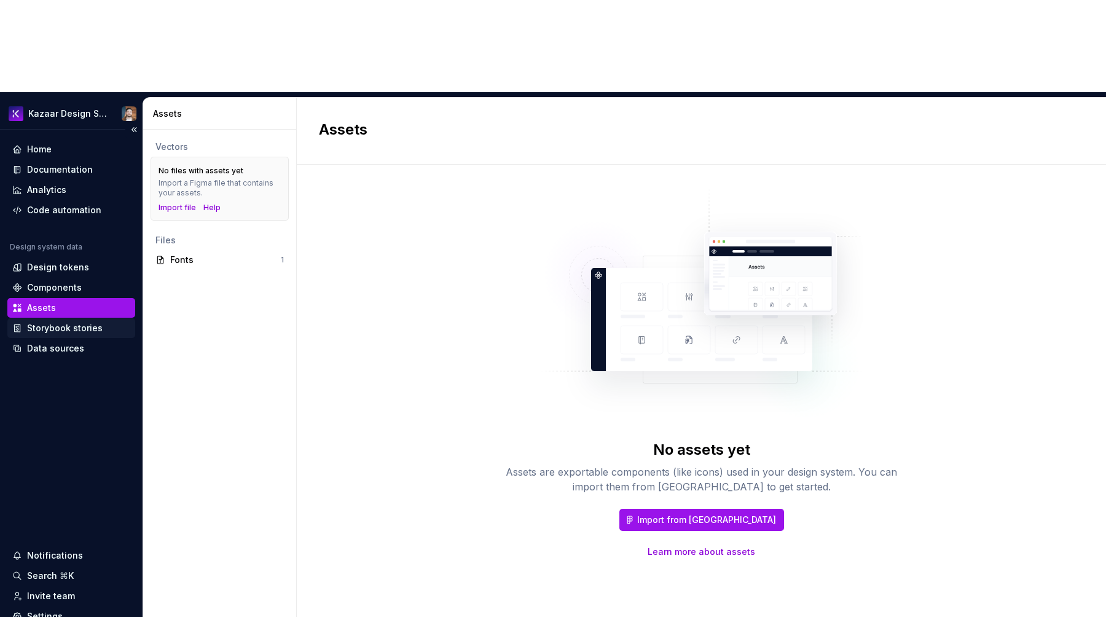
click at [56, 322] on div "Storybook stories" at bounding box center [65, 328] width 76 height 12
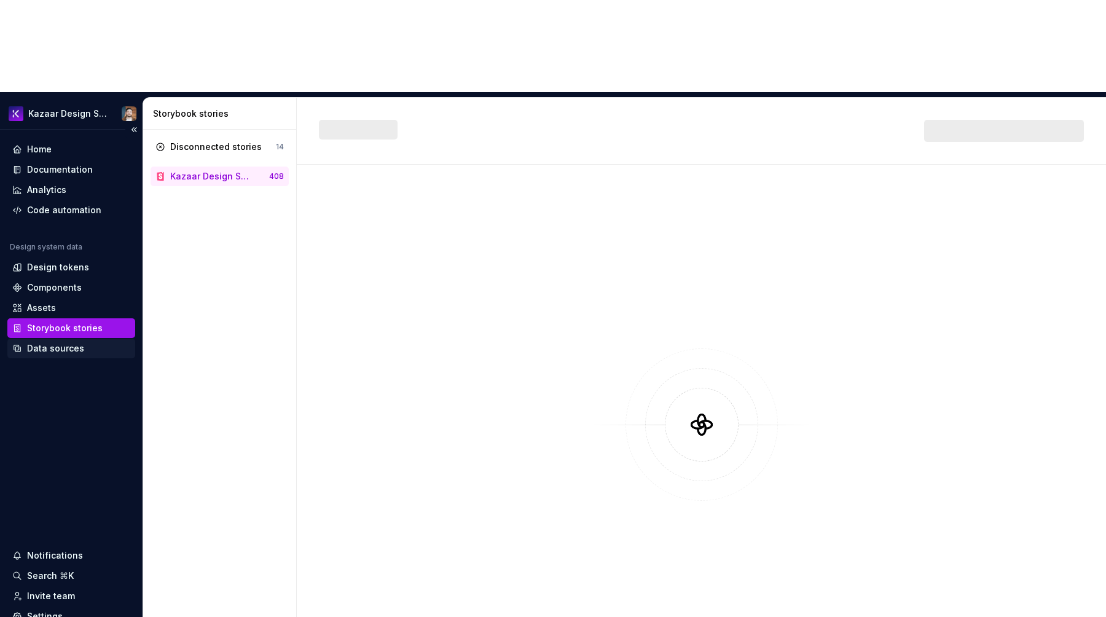
click at [51, 342] on div "Data sources" at bounding box center [55, 348] width 57 height 12
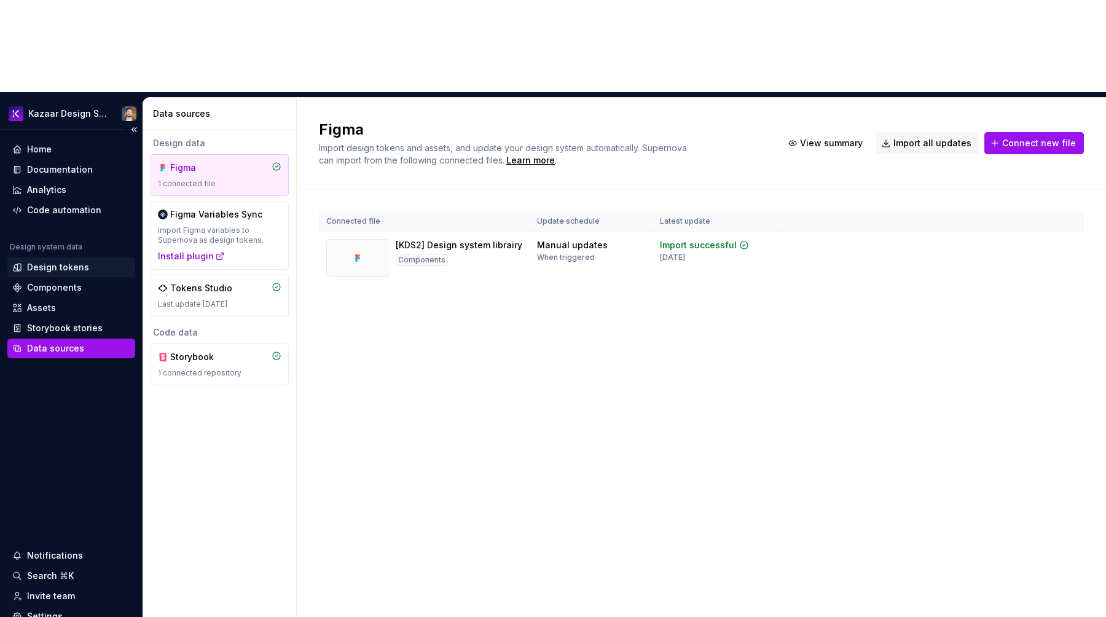
click at [49, 261] on div "Design tokens" at bounding box center [58, 267] width 62 height 12
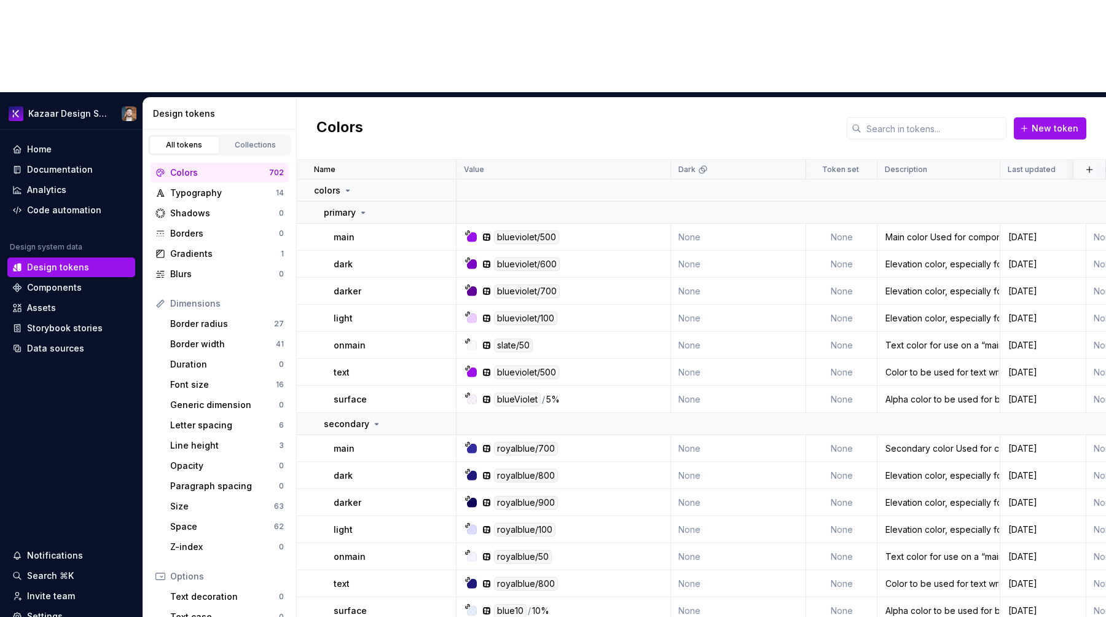
scroll to position [56, 0]
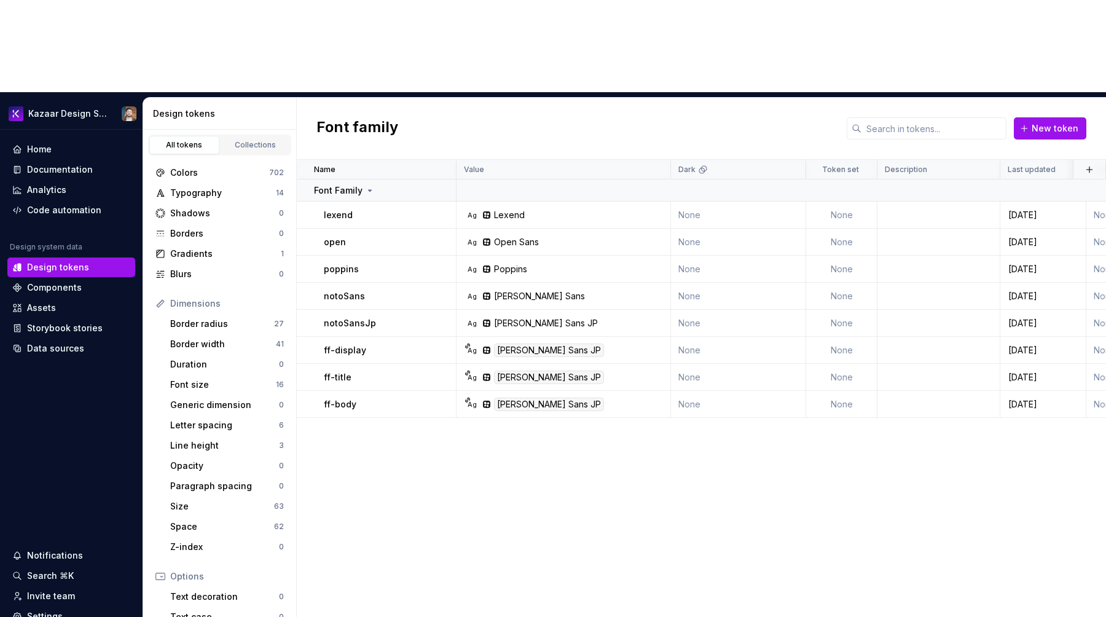
click at [194, 98] on div "Design tokens" at bounding box center [220, 114] width 154 height 32
click at [185, 108] on div "Design tokens" at bounding box center [222, 114] width 138 height 12
click at [791, 76] on html "Kazaar Design System Home Documentation Analytics Code automation Design system…" at bounding box center [553, 308] width 1106 height 617
click at [792, 95] on div "Edit theme" at bounding box center [836, 102] width 104 height 20
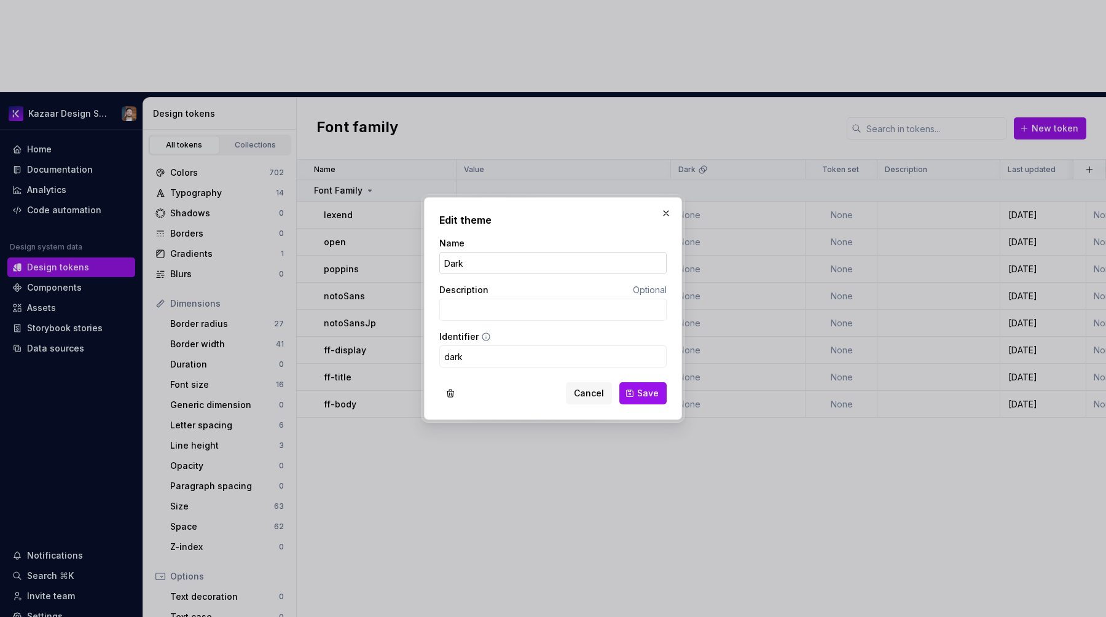
click at [507, 267] on input "Dark" at bounding box center [552, 263] width 227 height 22
click at [508, 291] on div "Description Optional" at bounding box center [552, 290] width 227 height 12
drag, startPoint x: 576, startPoint y: 397, endPoint x: 605, endPoint y: 344, distance: 60.5
click at [576, 398] on button "Cancel" at bounding box center [589, 393] width 46 height 22
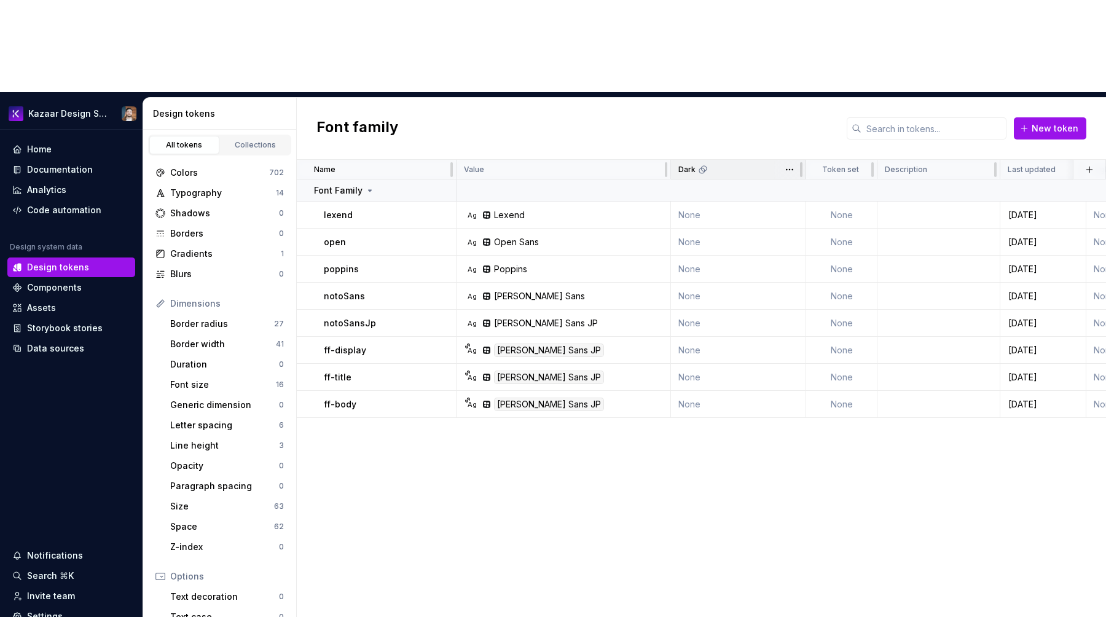
click at [688, 160] on div "Dark" at bounding box center [738, 170] width 135 height 20
click at [698, 165] on icon at bounding box center [703, 170] width 10 height 10
click at [792, 82] on html "Kazaar Design System Home Documentation Analytics Code automation Design system…" at bounding box center [553, 308] width 1106 height 617
click at [808, 413] on html "Kazaar Design System Home Documentation Analytics Code automation Design system…" at bounding box center [553, 308] width 1106 height 617
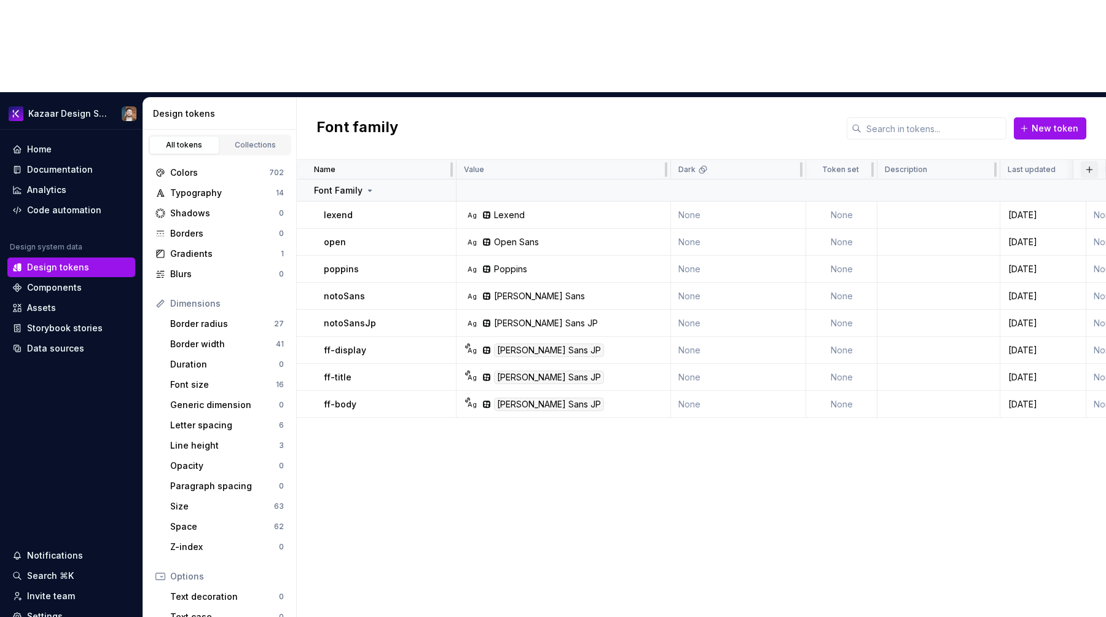
click at [1089, 161] on button "button" at bounding box center [1089, 169] width 17 height 17
drag, startPoint x: 849, startPoint y: 512, endPoint x: 848, endPoint y: 505, distance: 7.5
click at [849, 511] on div "Name Value Dark Token set Description Last updated LightTest Font Family lexend…" at bounding box center [701, 434] width 809 height 549
click at [199, 167] on div "Colors" at bounding box center [219, 173] width 99 height 12
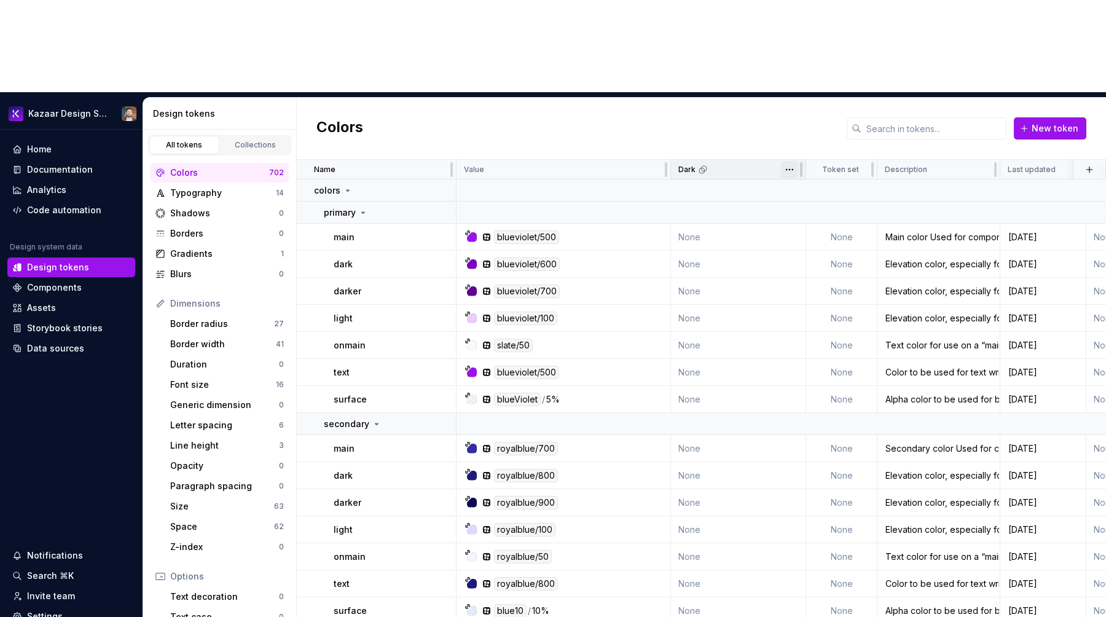
click at [789, 79] on html "Kazaar Design System Home Documentation Analytics Code automation Design system…" at bounding box center [553, 308] width 1106 height 617
click at [815, 98] on span "Edit theme" at bounding box center [844, 101] width 80 height 12
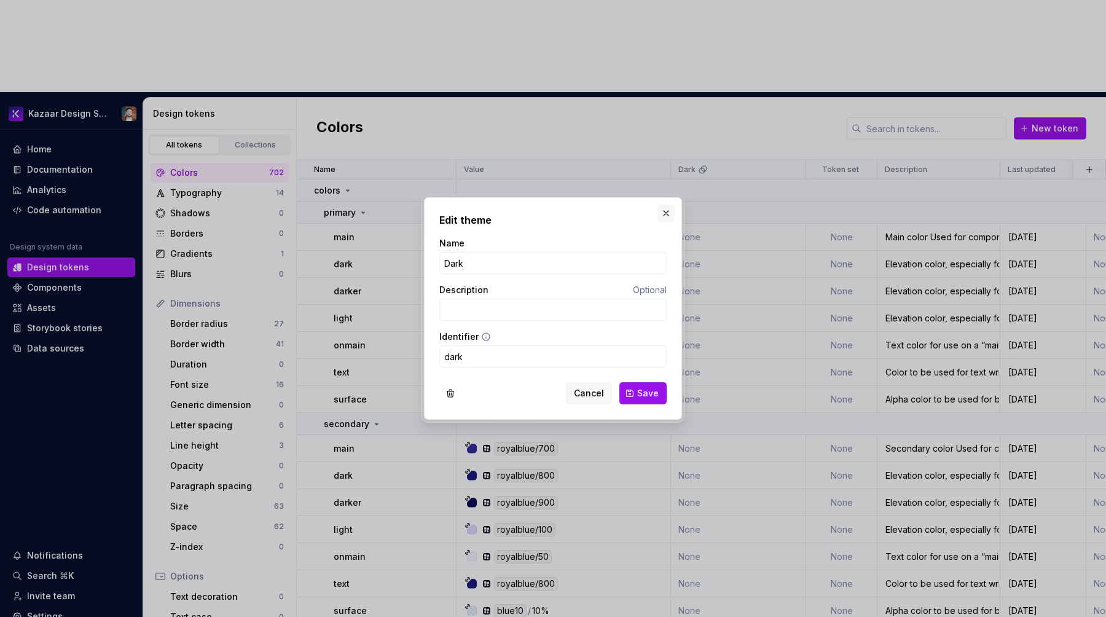
click at [666, 210] on button "button" at bounding box center [666, 213] width 17 height 17
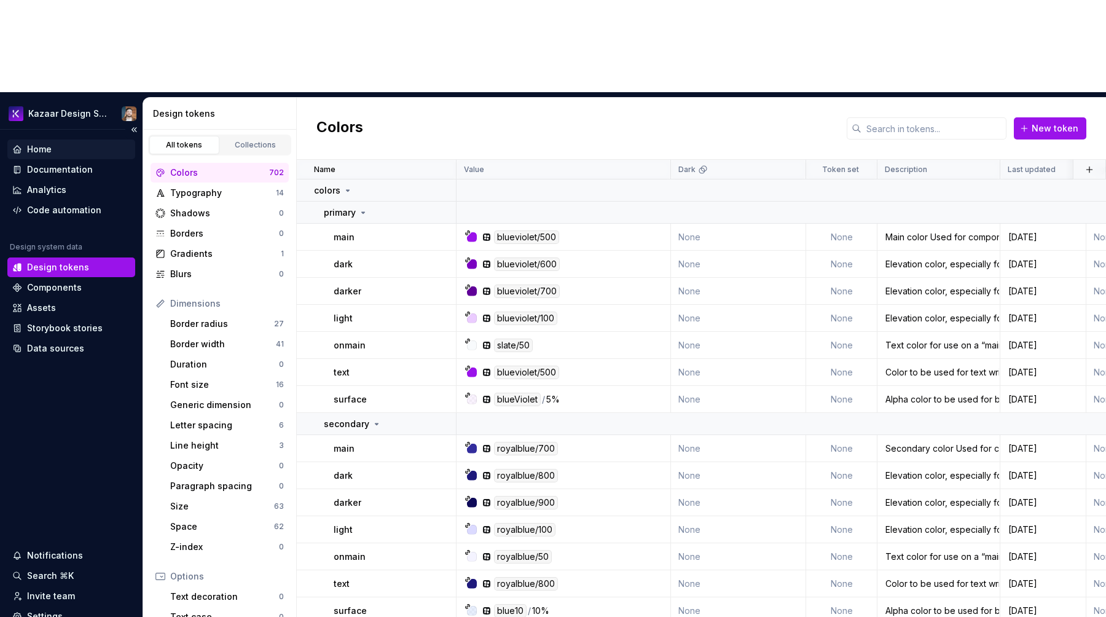
click at [77, 143] on div "Home" at bounding box center [71, 149] width 118 height 12
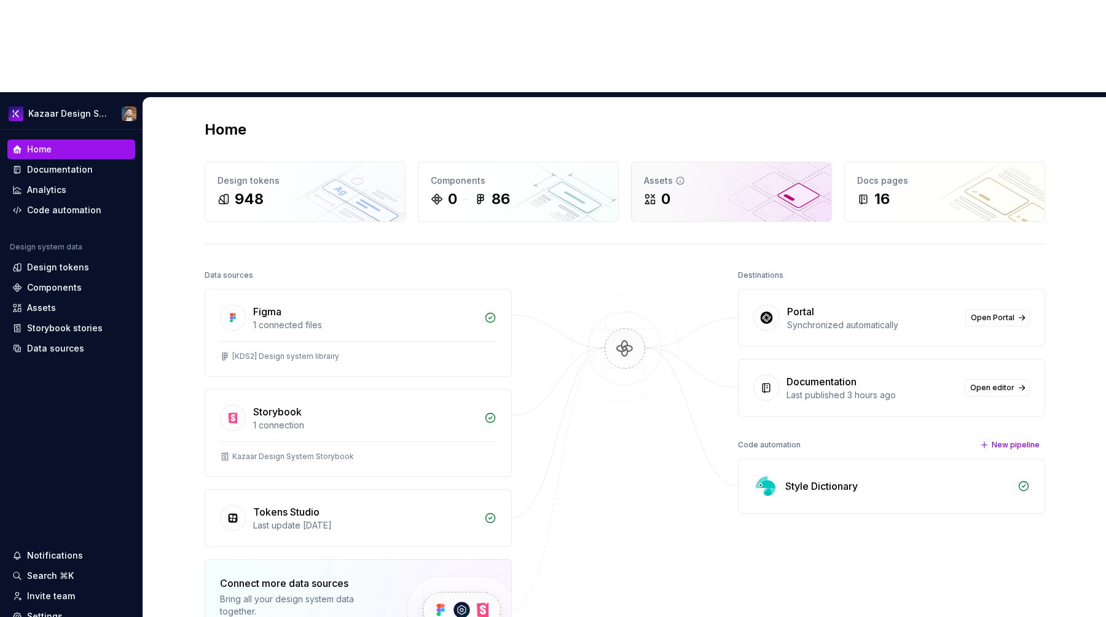
click at [702, 189] on div "0" at bounding box center [731, 199] width 175 height 20
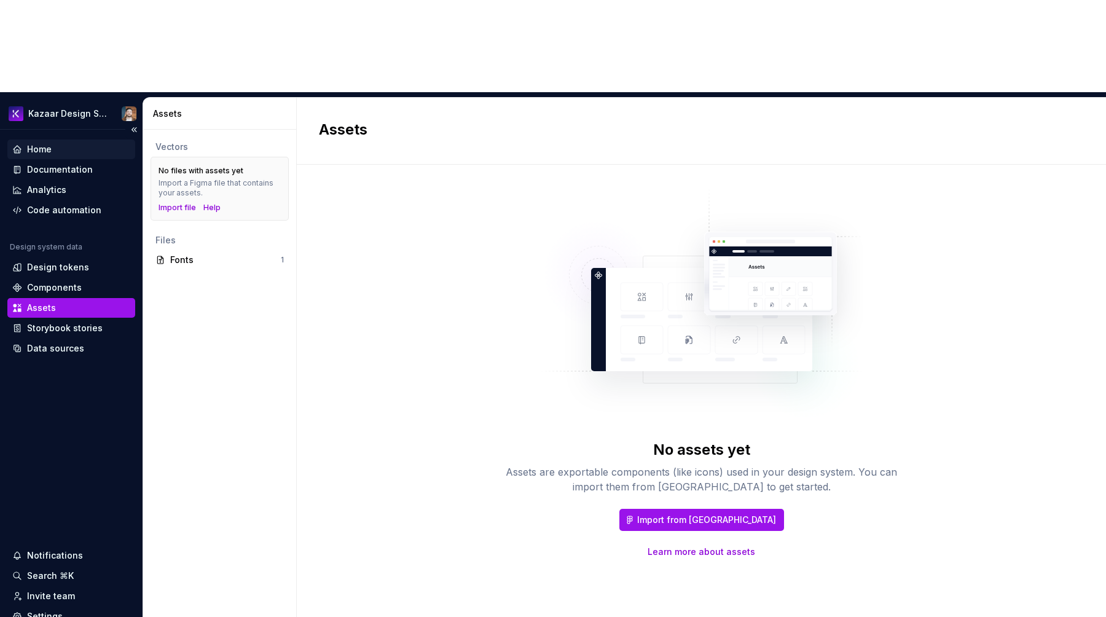
click at [36, 140] on div "Home" at bounding box center [71, 150] width 128 height 20
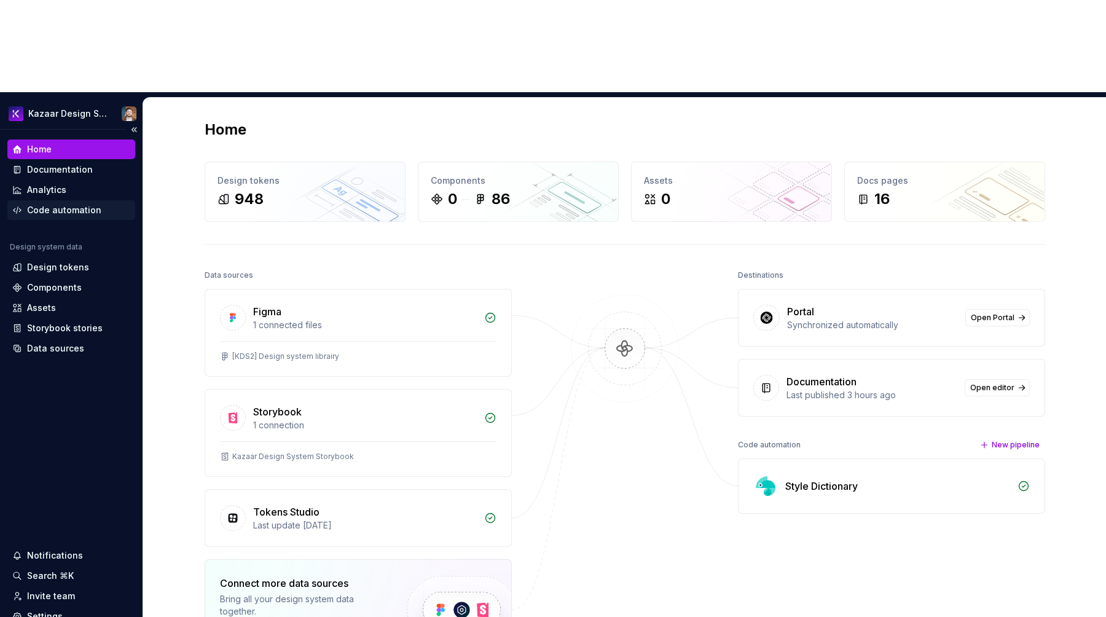
click at [44, 204] on div "Code automation" at bounding box center [64, 210] width 74 height 12
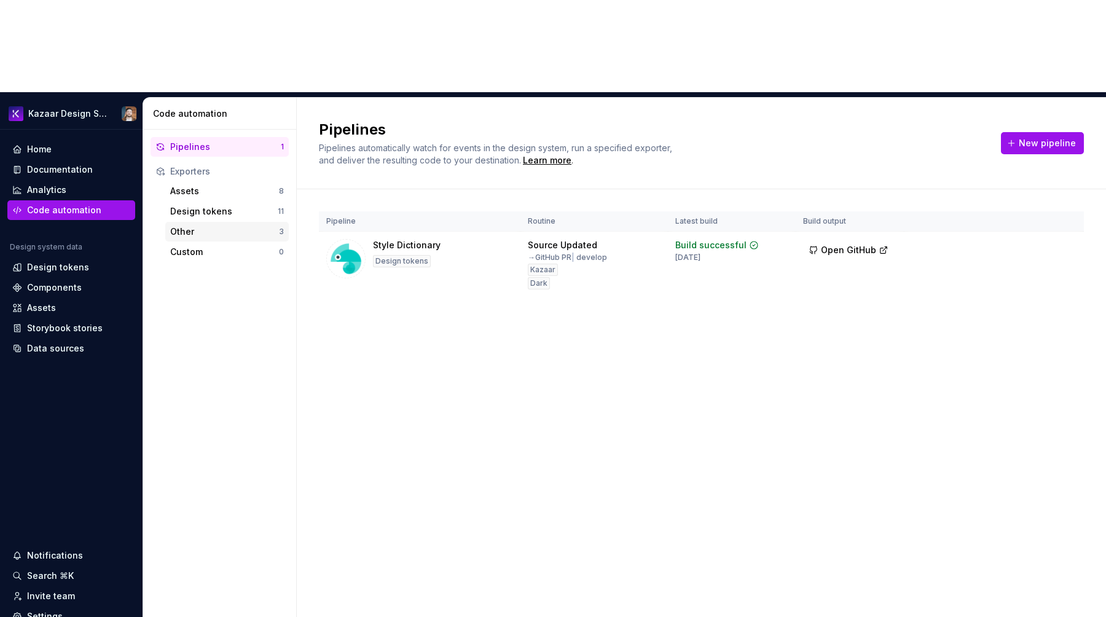
click at [199, 226] on div "Other" at bounding box center [224, 232] width 109 height 12
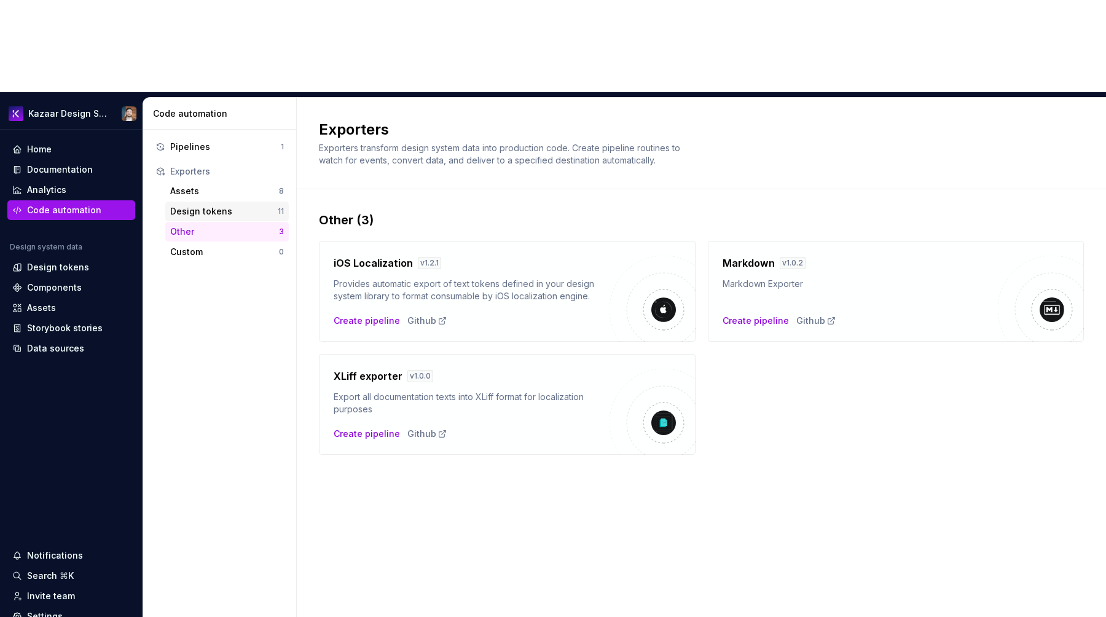
click at [200, 205] on div "Design tokens" at bounding box center [224, 211] width 108 height 12
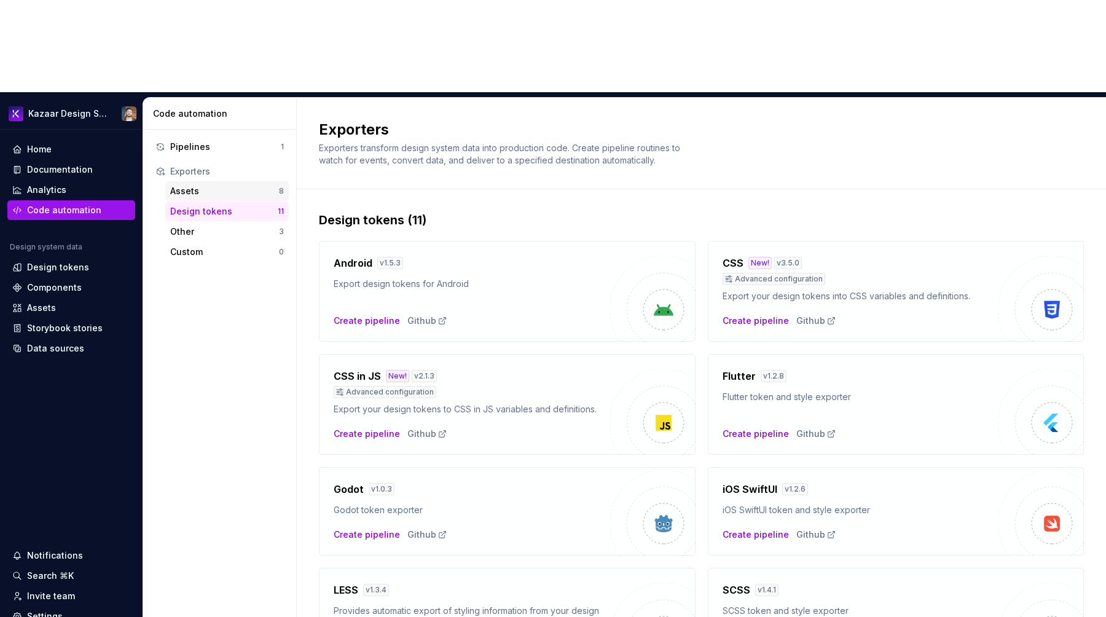
click at [204, 185] on div "Assets" at bounding box center [224, 191] width 109 height 12
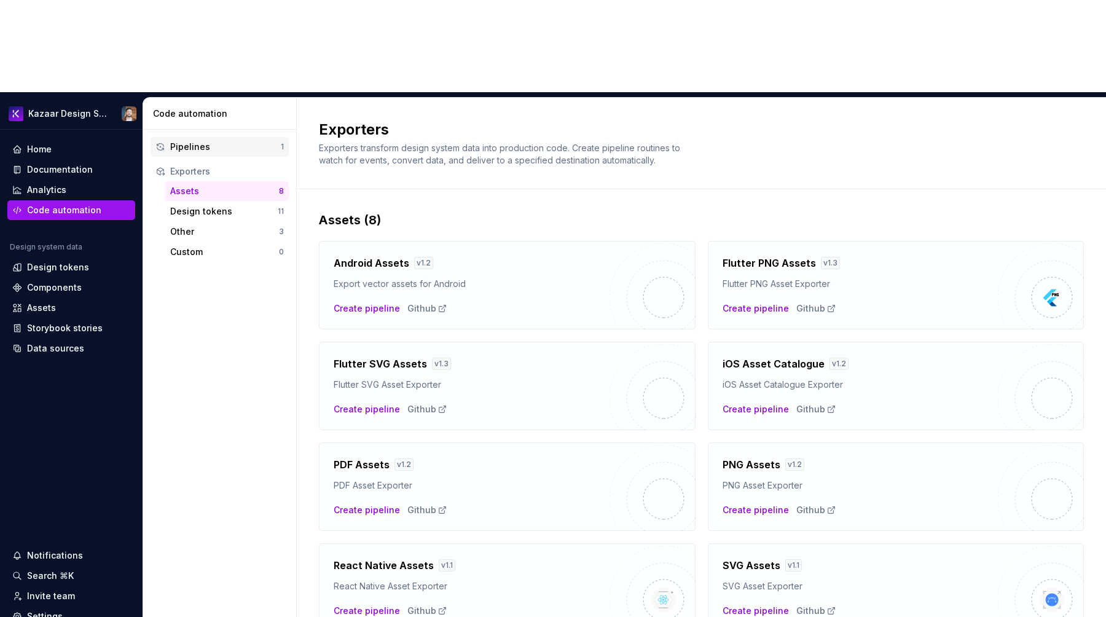
click at [203, 141] on div "Pipelines" at bounding box center [225, 147] width 111 height 12
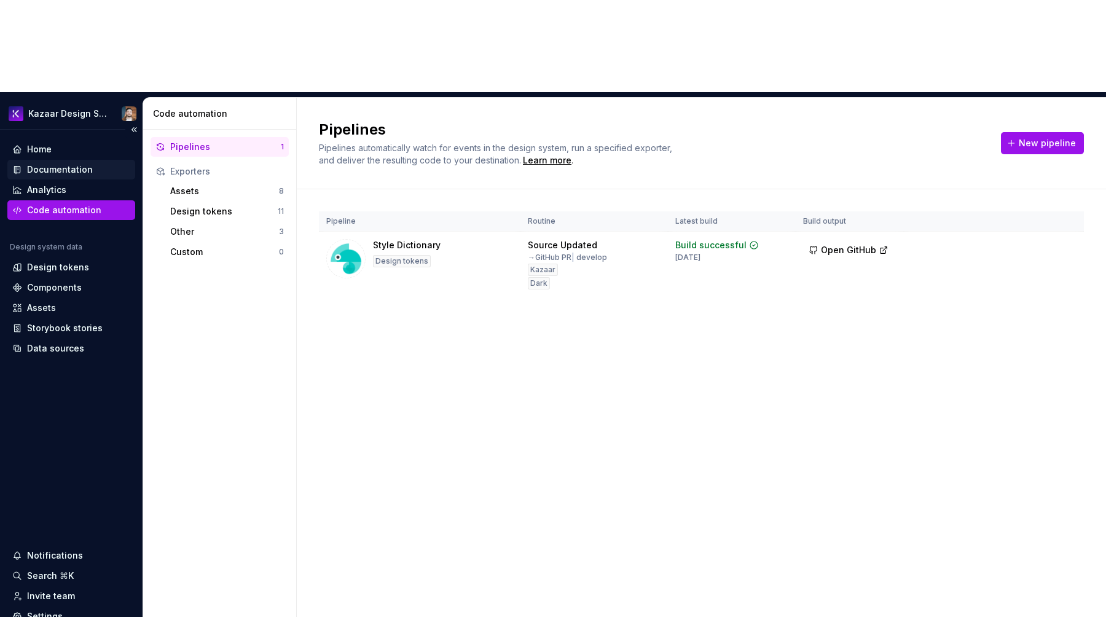
click at [69, 163] on div "Documentation" at bounding box center [60, 169] width 66 height 12
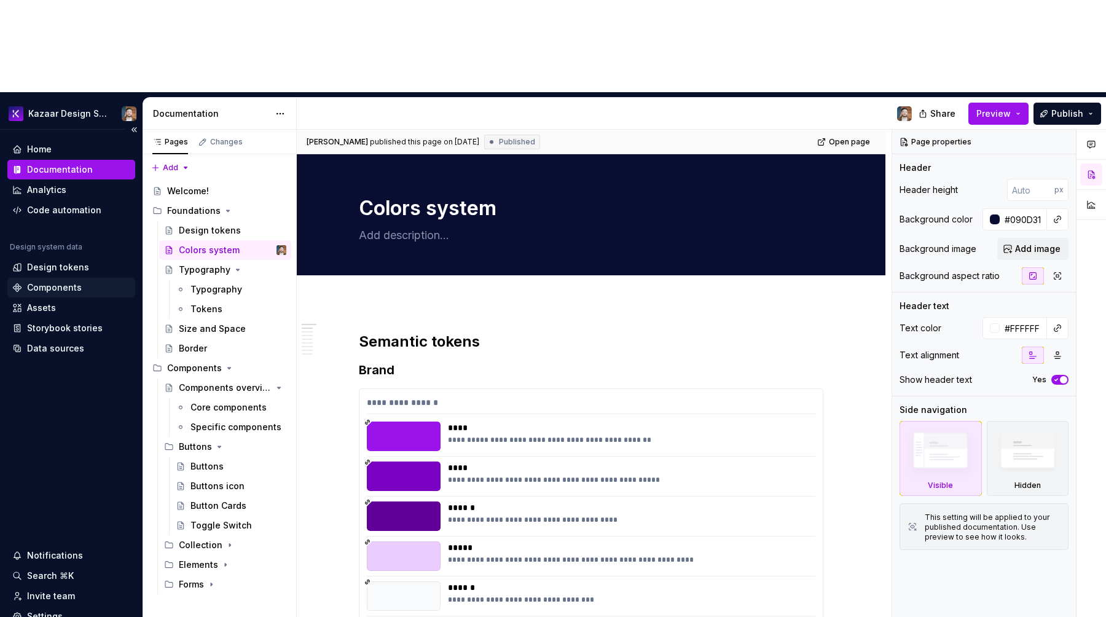
click at [33, 281] on div "Components" at bounding box center [54, 287] width 55 height 12
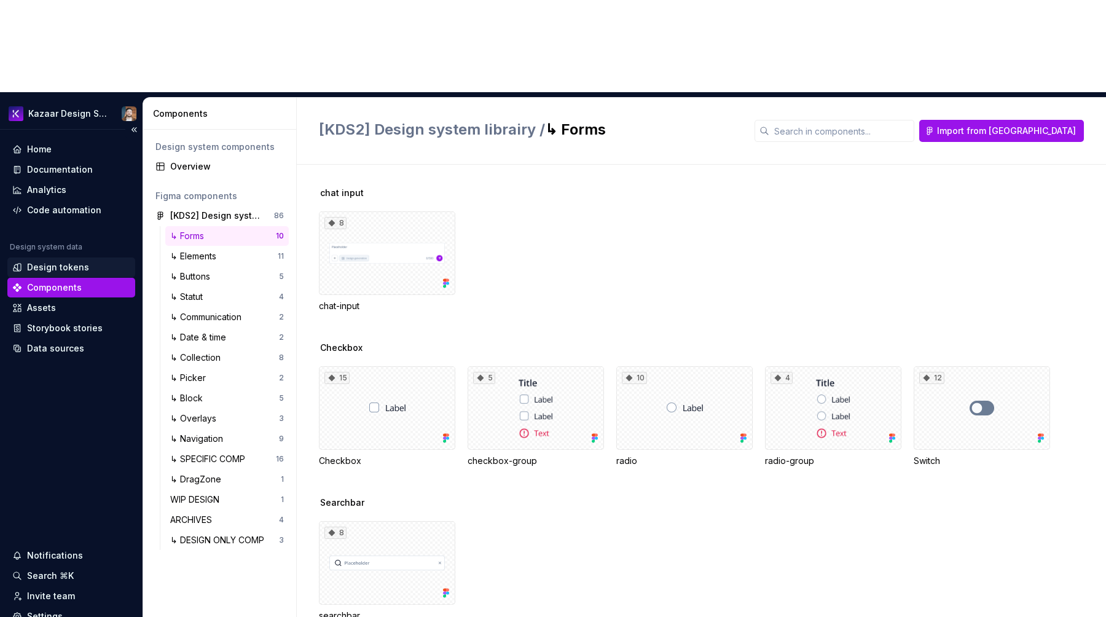
click at [45, 261] on div "Design tokens" at bounding box center [58, 267] width 62 height 12
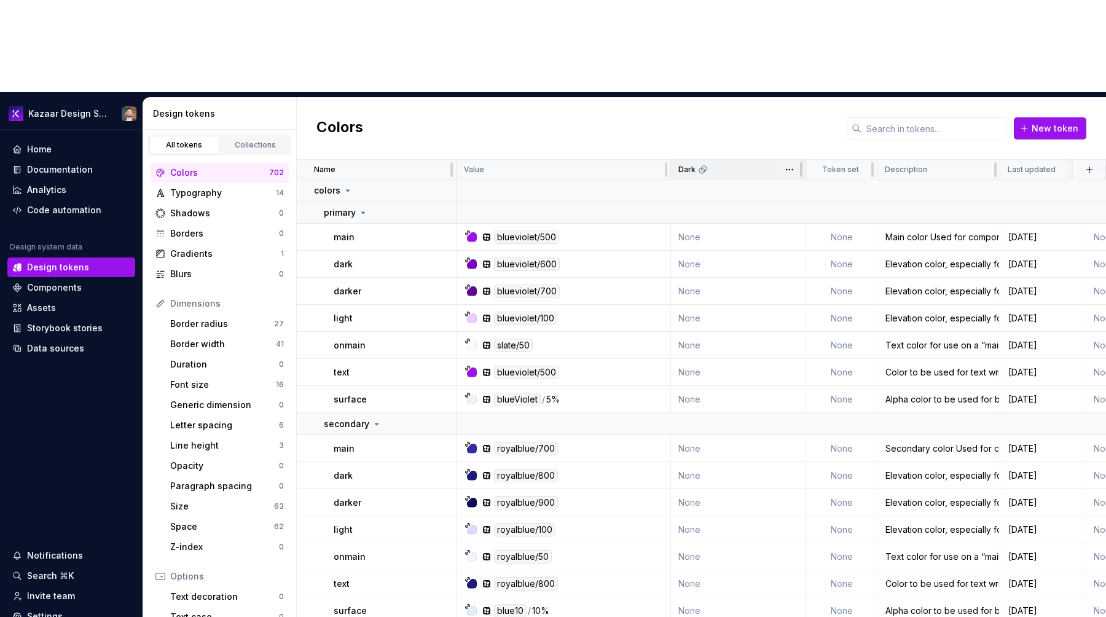
click at [712, 165] on div "Dark" at bounding box center [738, 170] width 120 height 10
click at [721, 160] on div "Dark" at bounding box center [738, 170] width 135 height 20
click at [784, 79] on html "Kazaar Design System Home Documentation Analytics Code automation Design system…" at bounding box center [553, 308] width 1106 height 617
click at [794, 103] on icon at bounding box center [794, 101] width 10 height 10
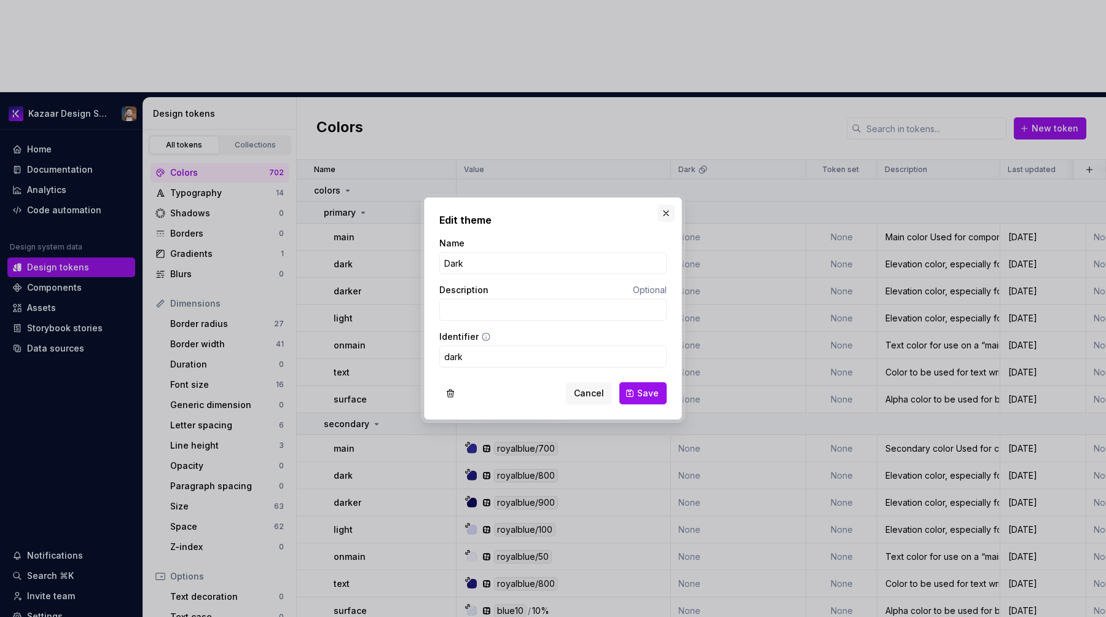
click at [664, 212] on button "button" at bounding box center [666, 213] width 17 height 17
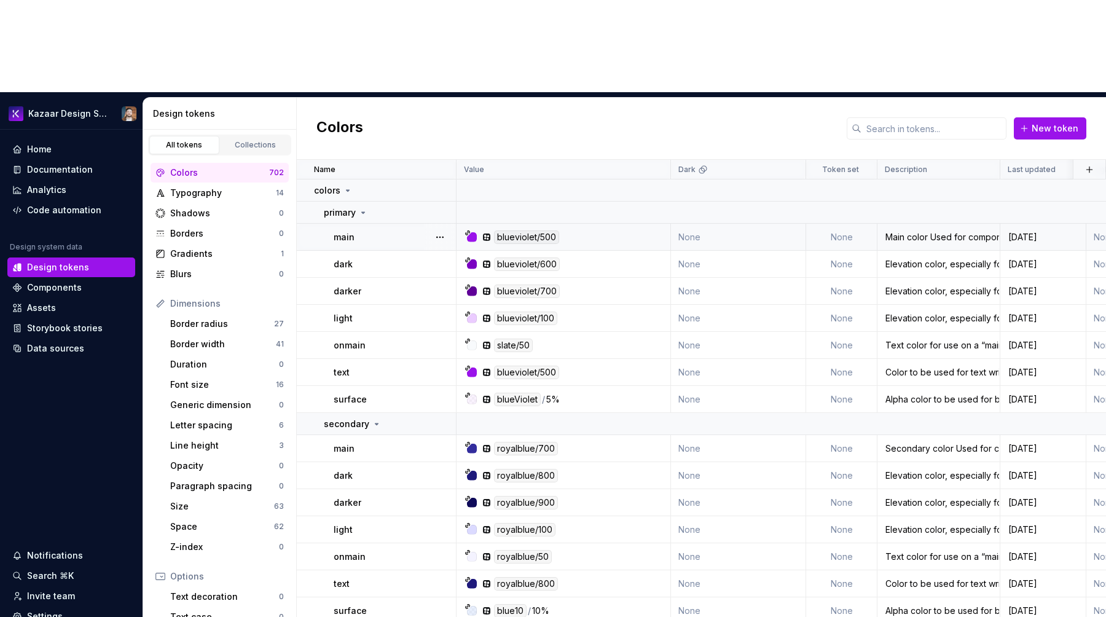
click at [548, 230] on div "blueviolet/500" at bounding box center [526, 237] width 65 height 14
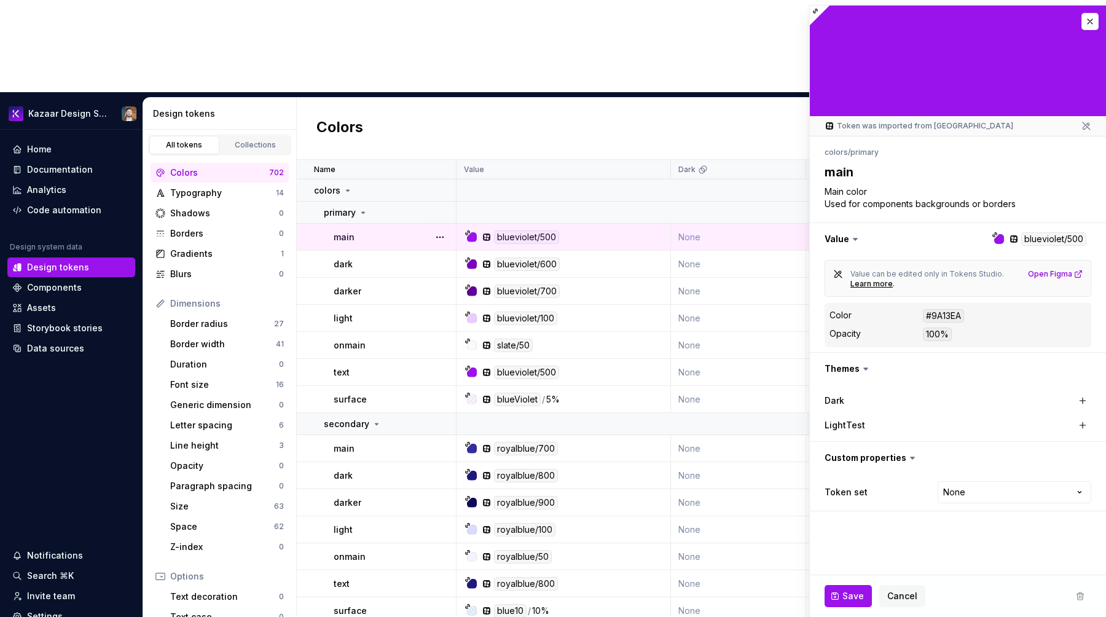
click at [899, 424] on div "LightTest" at bounding box center [886, 425] width 123 height 12
click at [844, 425] on label "LightTest" at bounding box center [845, 425] width 41 height 12
drag, startPoint x: 845, startPoint y: 423, endPoint x: 829, endPoint y: 423, distance: 16.0
click at [829, 423] on label "LightTest" at bounding box center [845, 425] width 41 height 12
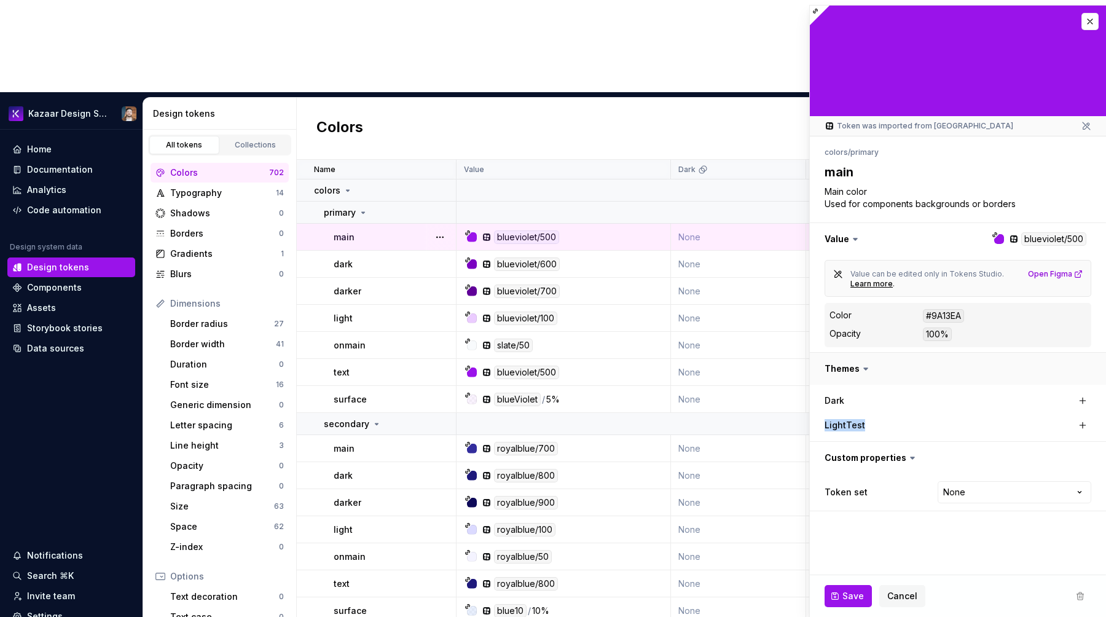
click at [853, 364] on button "button" at bounding box center [958, 369] width 296 height 32
click at [860, 366] on button "button" at bounding box center [958, 369] width 296 height 32
click at [839, 399] on label "Dark" at bounding box center [835, 401] width 20 height 12
click at [839, 427] on label "LightTest" at bounding box center [845, 425] width 41 height 12
click at [627, 160] on div "Value" at bounding box center [564, 170] width 214 height 20
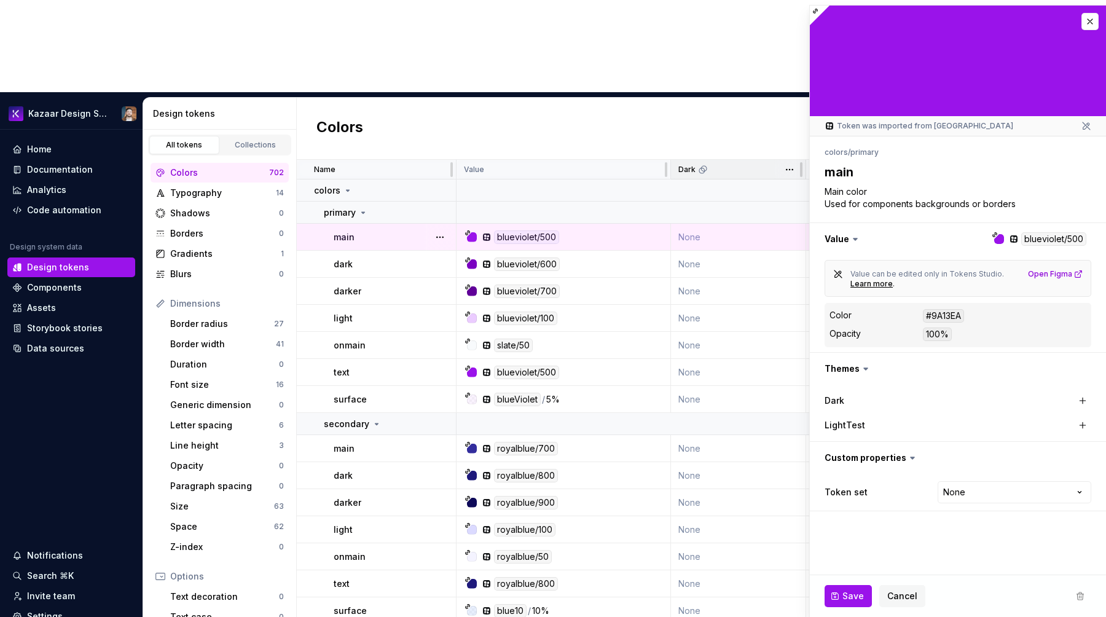
click at [780, 160] on span at bounding box center [790, 169] width 32 height 19
click at [795, 80] on html "Kazaar Design System Home Documentation Analytics Code automation Design system…" at bounding box center [553, 308] width 1106 height 617
click at [753, 48] on html "Kazaar Design System Home Documentation Analytics Code automation Design system…" at bounding box center [553, 308] width 1106 height 617
click at [847, 420] on label "LightTest" at bounding box center [845, 425] width 41 height 12
click at [1078, 428] on button "button" at bounding box center [1082, 425] width 17 height 17
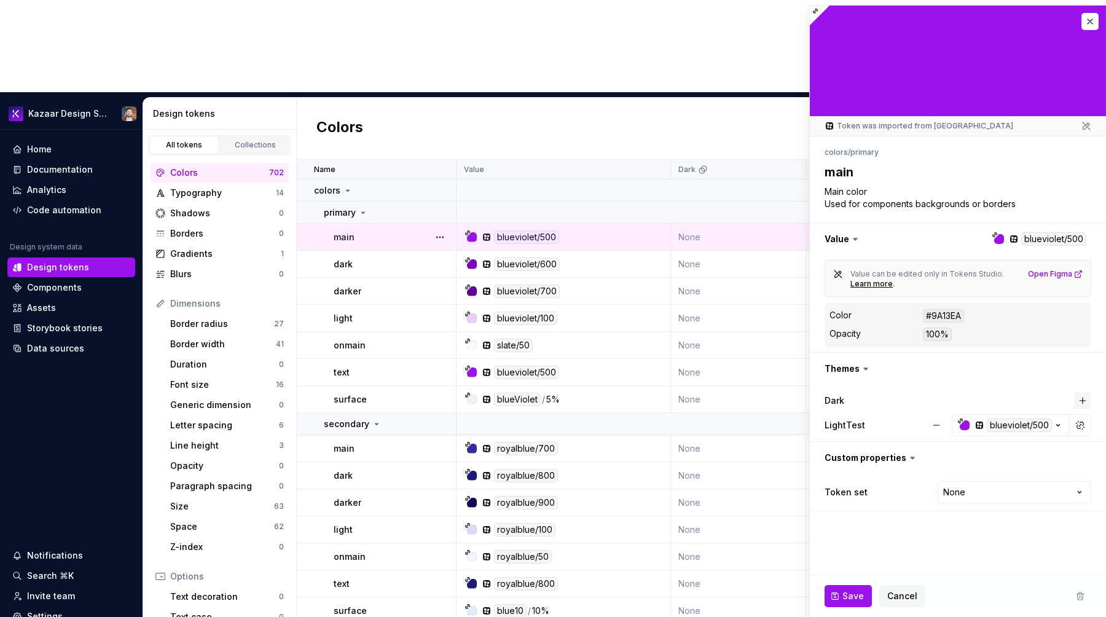
click at [1076, 403] on button "button" at bounding box center [1082, 400] width 17 height 17
click at [1057, 424] on icon "button" at bounding box center [1058, 425] width 12 height 12
click at [937, 425] on button "button" at bounding box center [937, 425] width 22 height 22
click at [937, 402] on button "button" at bounding box center [937, 401] width 22 height 22
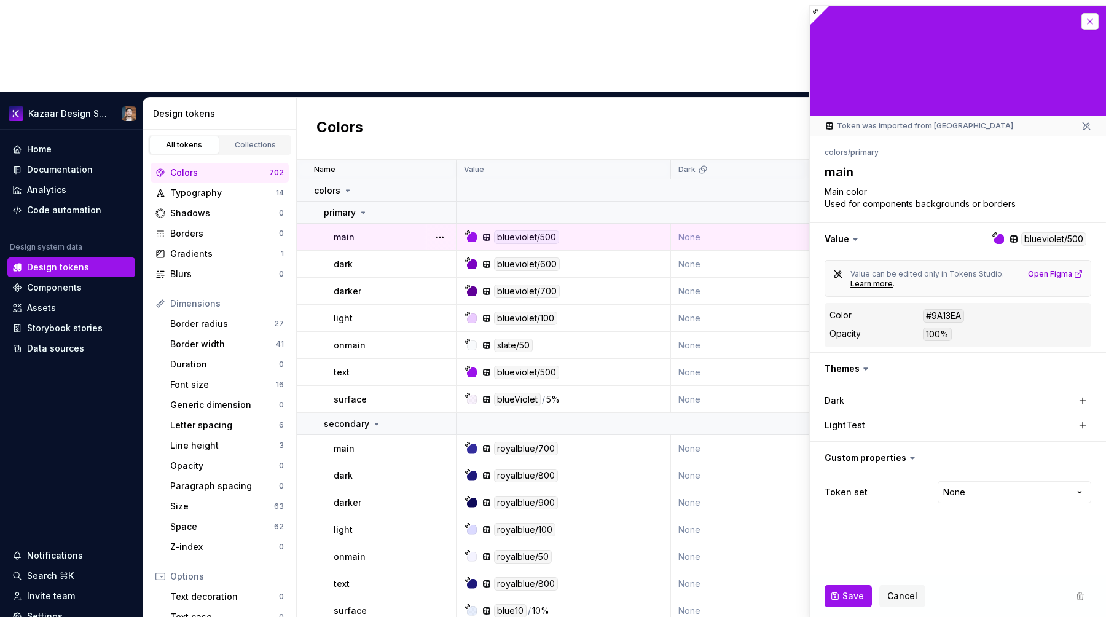
click at [1092, 20] on button "button" at bounding box center [1090, 21] width 17 height 17
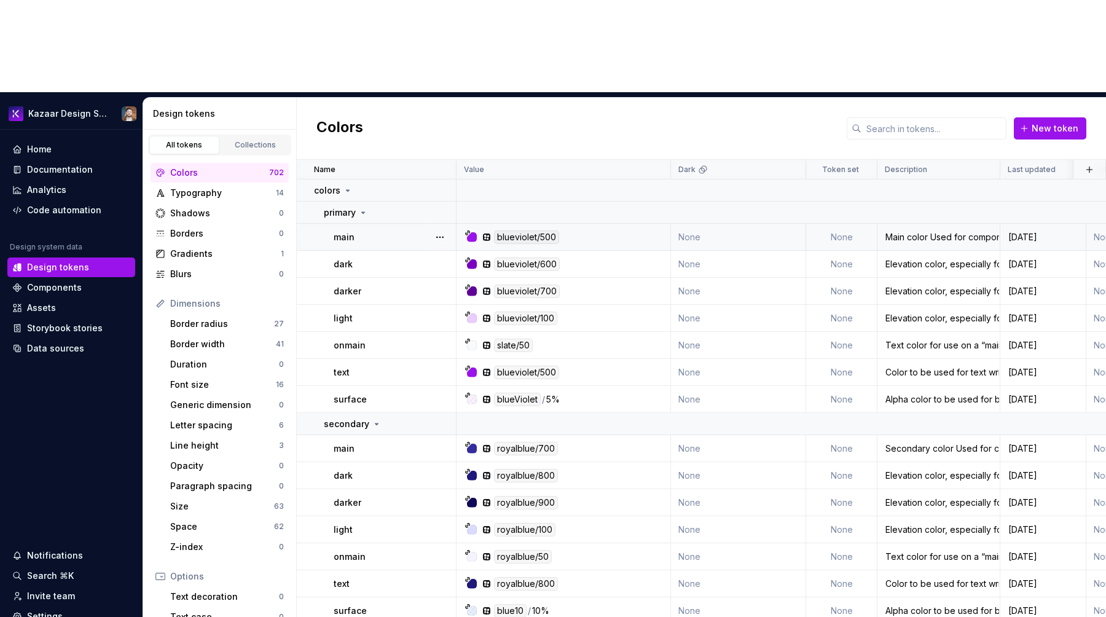
click at [715, 224] on td "None" at bounding box center [738, 237] width 135 height 27
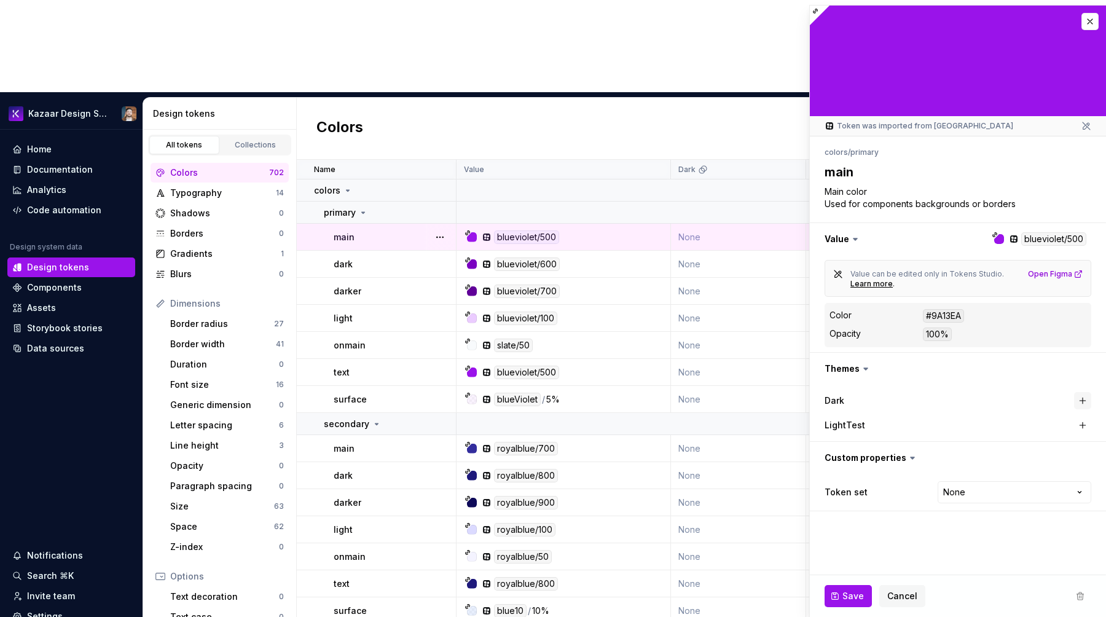
click at [1083, 397] on button "button" at bounding box center [1082, 400] width 17 height 17
click at [1085, 431] on button "button" at bounding box center [1082, 425] width 17 height 17
click at [1059, 423] on icon "button" at bounding box center [1058, 425] width 12 height 12
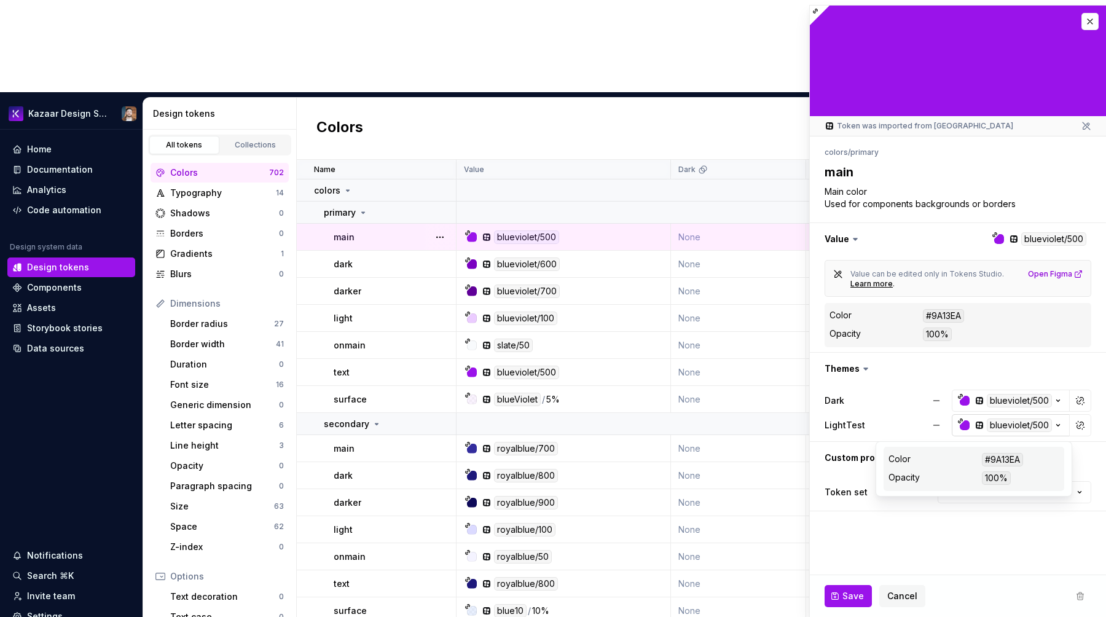
click at [1059, 423] on icon "button" at bounding box center [1058, 425] width 12 height 12
click at [931, 422] on button "button" at bounding box center [937, 425] width 22 height 22
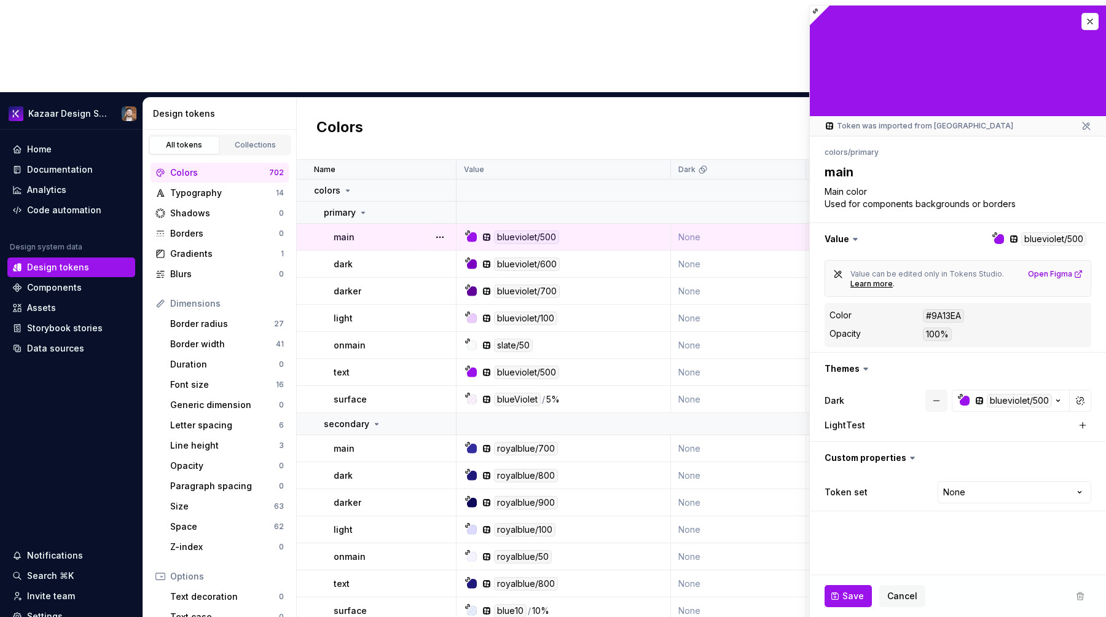
click at [930, 394] on button "button" at bounding box center [937, 401] width 22 height 22
click at [1093, 15] on button "button" at bounding box center [1090, 21] width 17 height 17
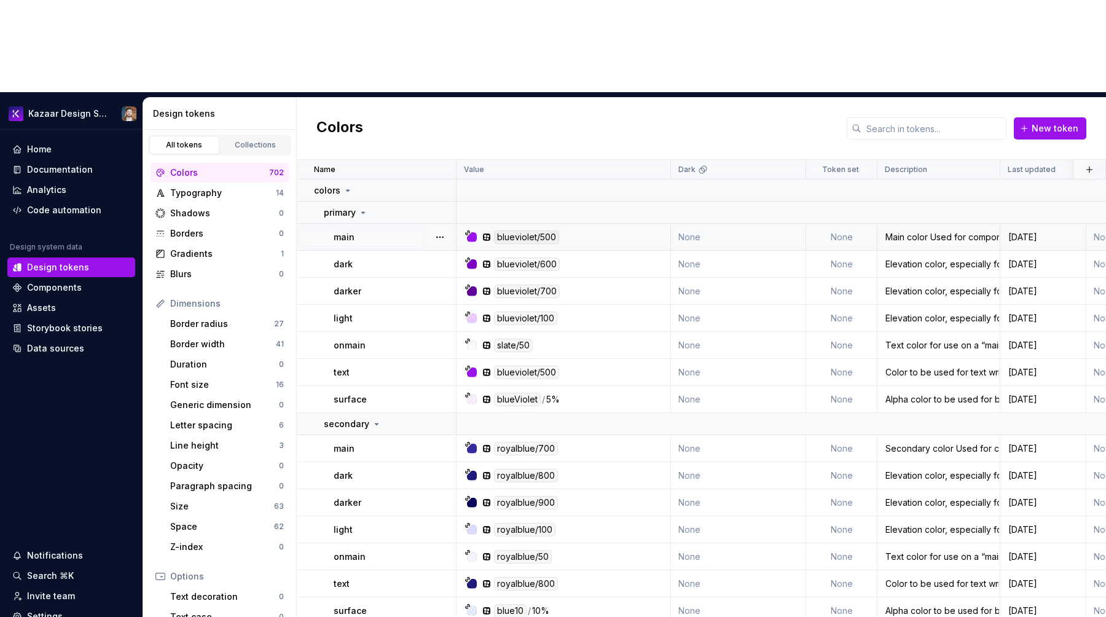
click at [1089, 98] on div "Colors New token" at bounding box center [701, 129] width 809 height 62
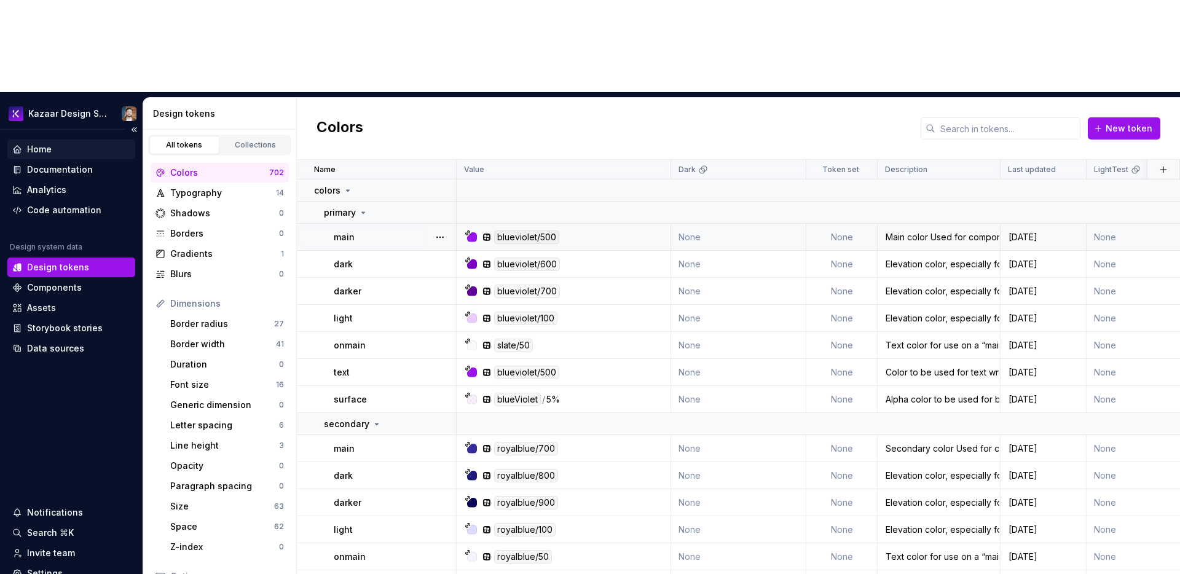
click at [66, 143] on div "Home" at bounding box center [71, 149] width 118 height 12
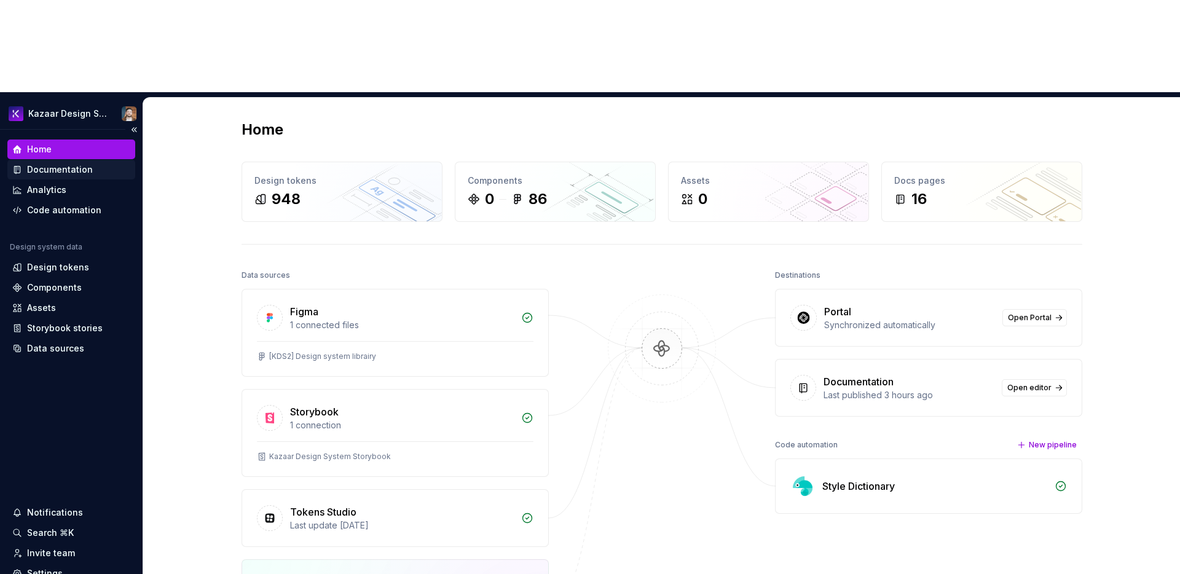
click at [81, 163] on div "Documentation" at bounding box center [60, 169] width 66 height 12
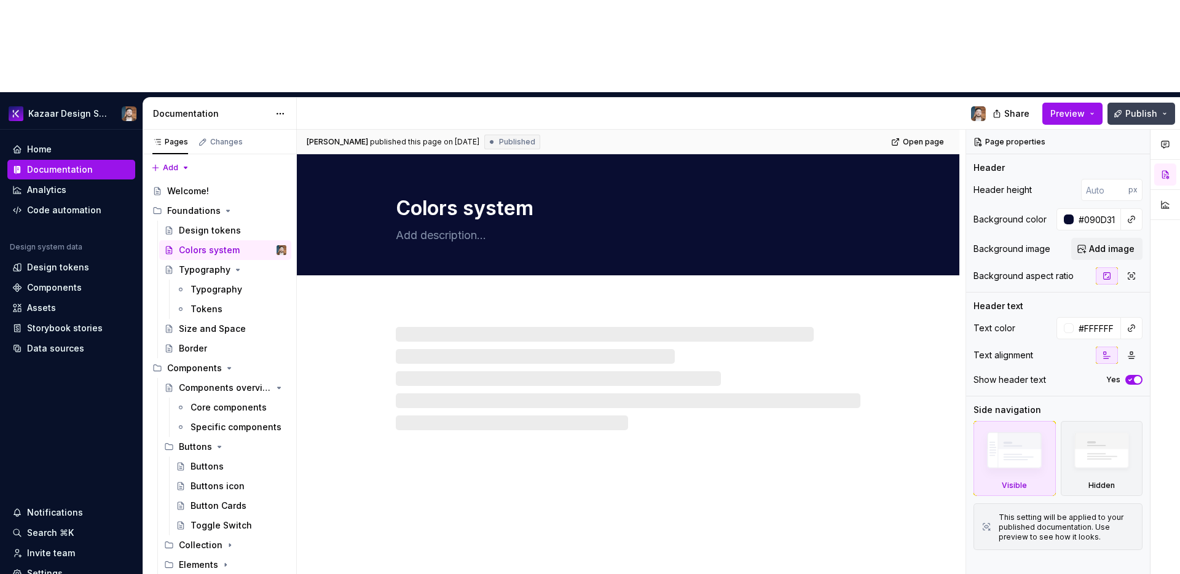
click at [1106, 103] on button "Publish" at bounding box center [1141, 114] width 68 height 22
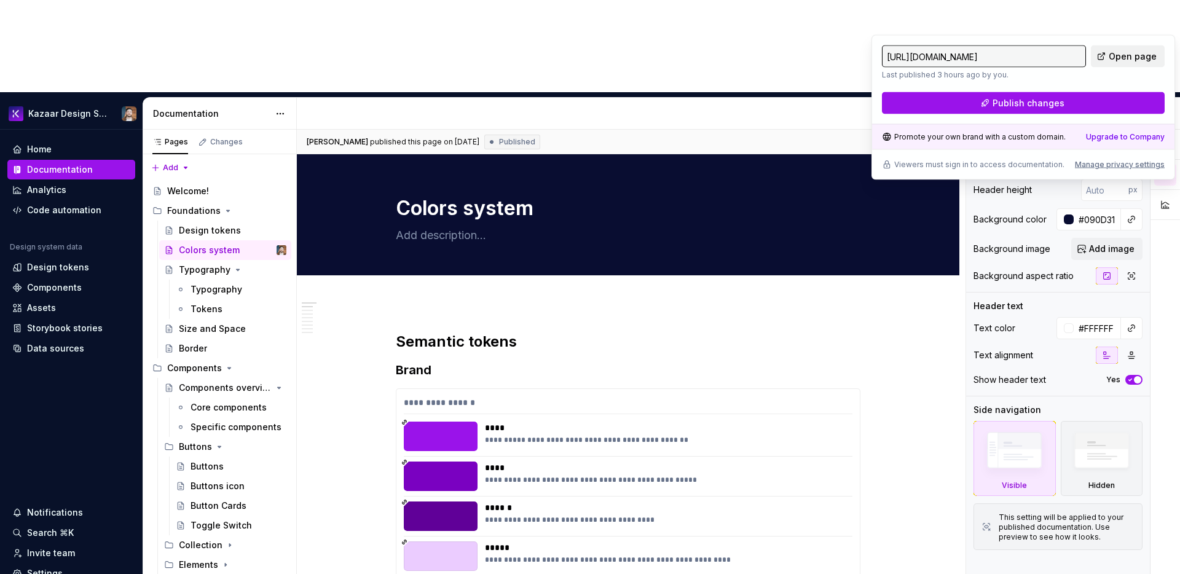
click at [1106, 56] on span "Open page" at bounding box center [1133, 56] width 48 height 12
type textarea "*"
